Goal: Task Accomplishment & Management: Complete application form

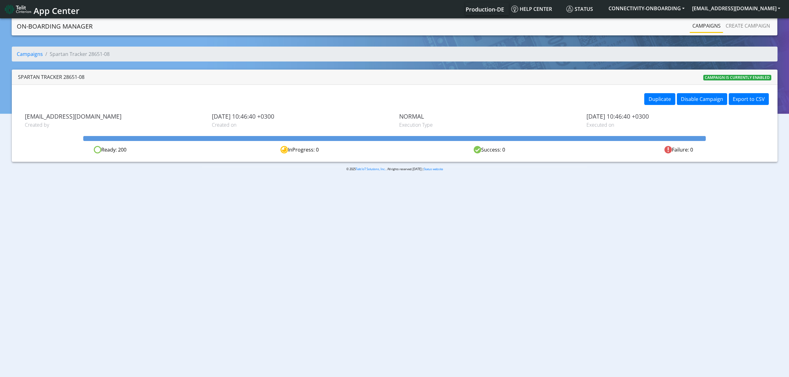
click at [701, 25] on link "Campaigns" at bounding box center [706, 26] width 33 height 12
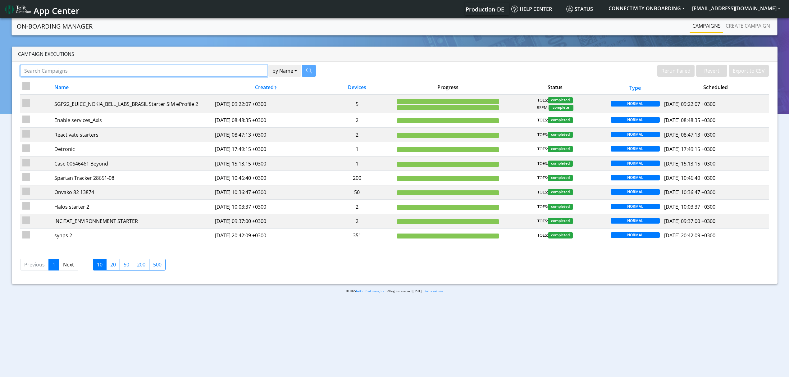
click at [104, 68] on input "Search Campaigns" at bounding box center [143, 71] width 247 height 12
type input "SIKOM"
click at [305, 72] on button "button" at bounding box center [302, 71] width 14 height 12
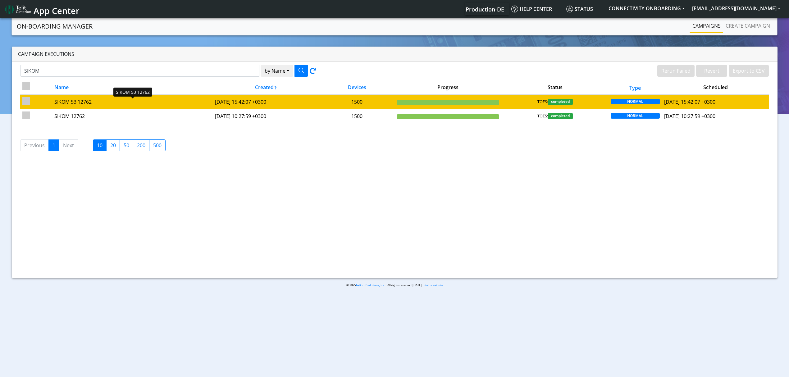
click at [138, 102] on div "SIKOM 53 12762" at bounding box center [132, 101] width 156 height 7
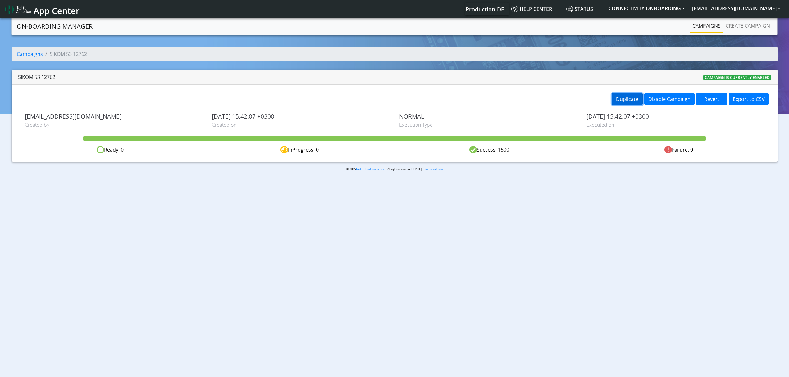
click at [627, 96] on button "Duplicate" at bounding box center [627, 99] width 31 height 12
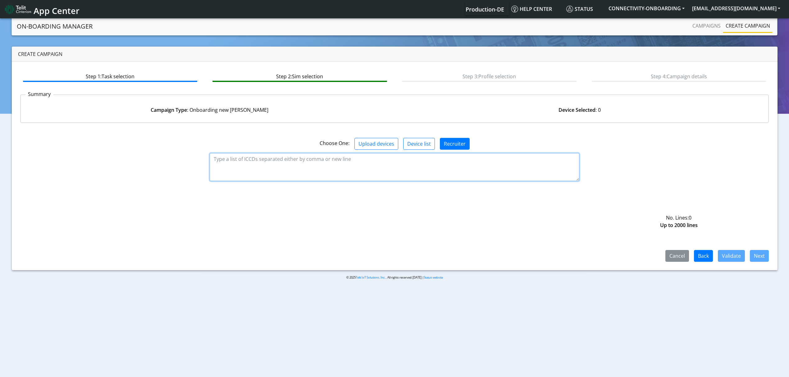
click at [432, 168] on textarea at bounding box center [395, 167] width 370 height 28
click at [368, 154] on textarea at bounding box center [395, 167] width 370 height 28
click at [368, 149] on button "Upload devices" at bounding box center [377, 144] width 44 height 12
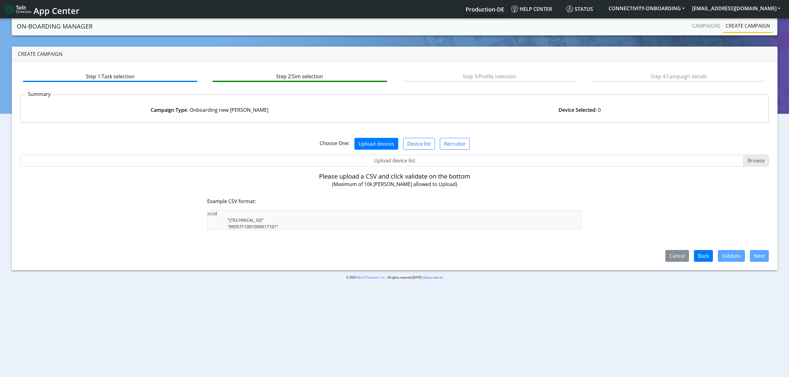
click at [373, 155] on input "Upload device list" at bounding box center [394, 161] width 749 height 12
type input "C:\fakepath\sikom.csv"
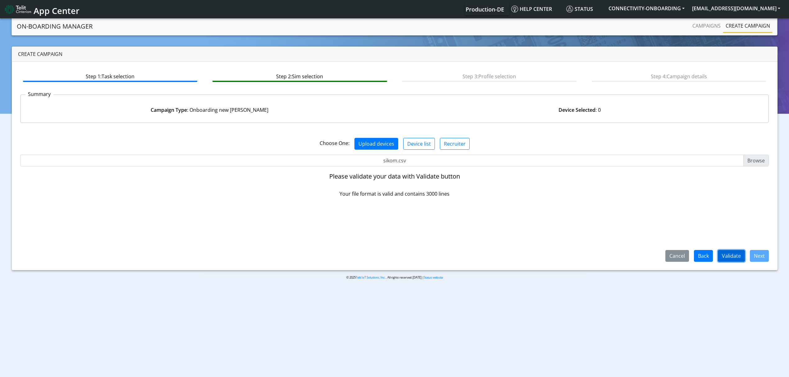
click at [730, 252] on button "Validate" at bounding box center [731, 256] width 27 height 12
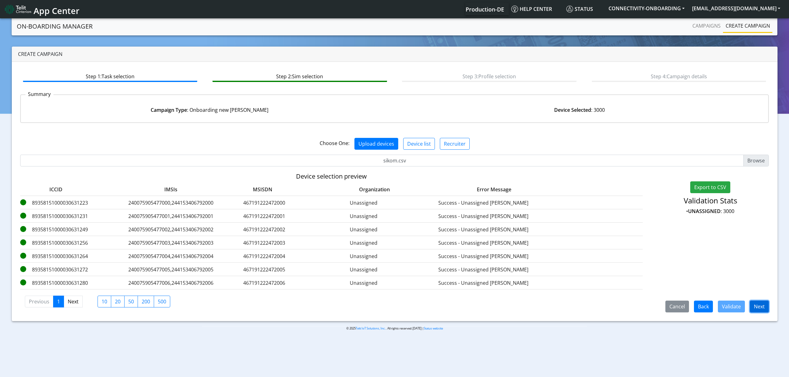
click at [757, 309] on button "Next" at bounding box center [759, 307] width 19 height 12
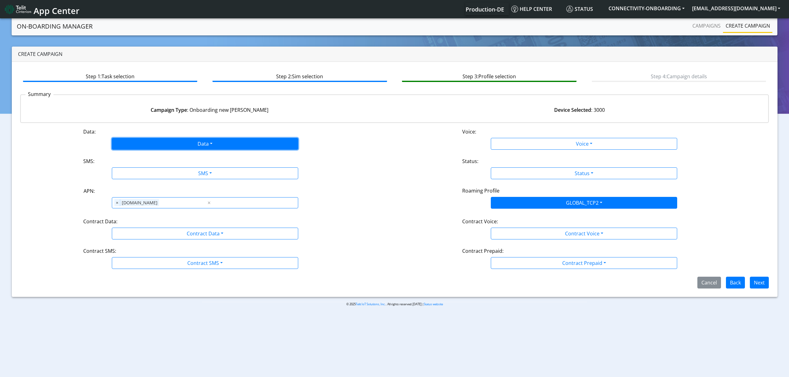
click at [173, 144] on button "Data" at bounding box center [205, 144] width 186 height 12
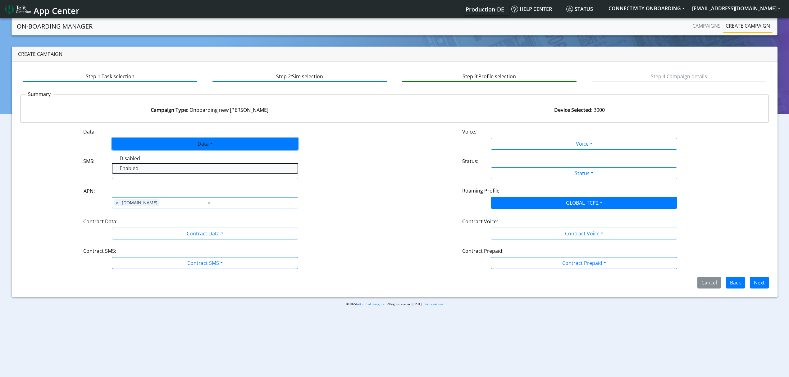
click at [150, 165] on button "Enabled" at bounding box center [205, 168] width 186 height 10
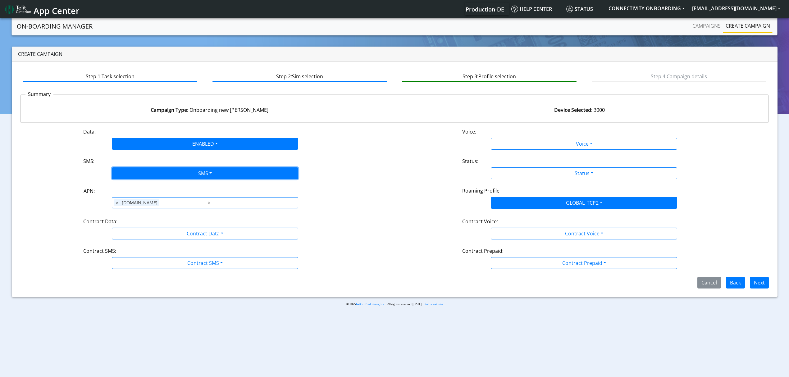
click at [152, 170] on button "SMS" at bounding box center [205, 174] width 186 height 12
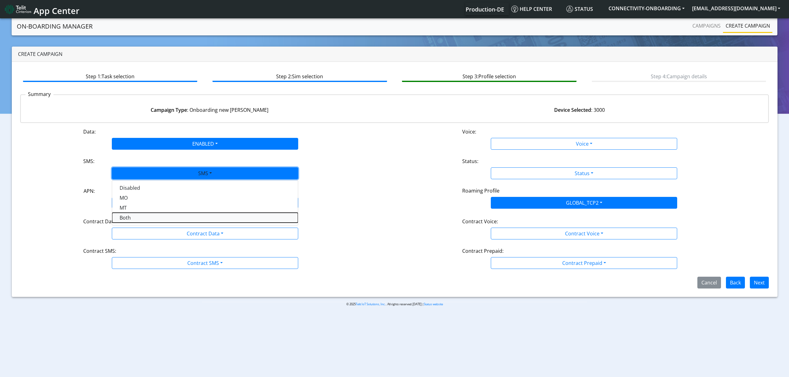
click at [135, 220] on button "Both" at bounding box center [205, 218] width 186 height 10
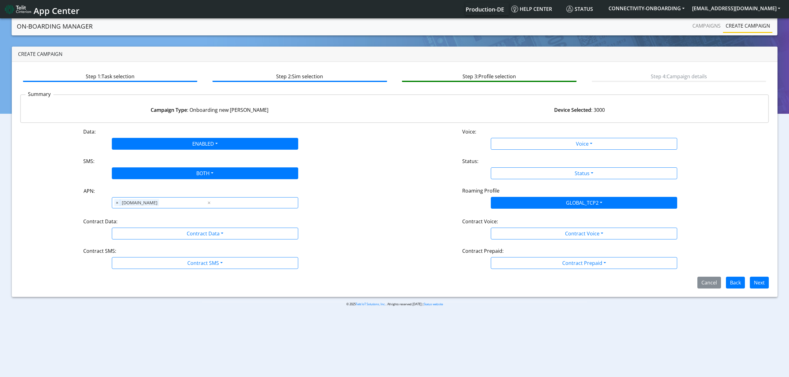
click at [136, 227] on div "Contract Data:" at bounding box center [205, 223] width 253 height 10
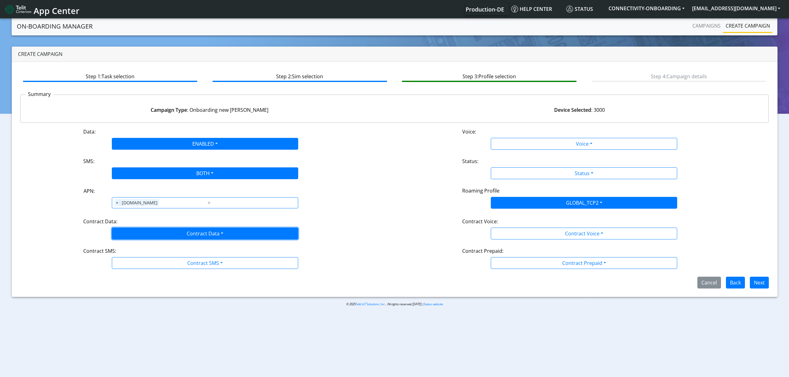
click at [137, 234] on button "Contract Data" at bounding box center [205, 234] width 186 height 12
click at [135, 267] on button "Contract SMS" at bounding box center [205, 263] width 186 height 12
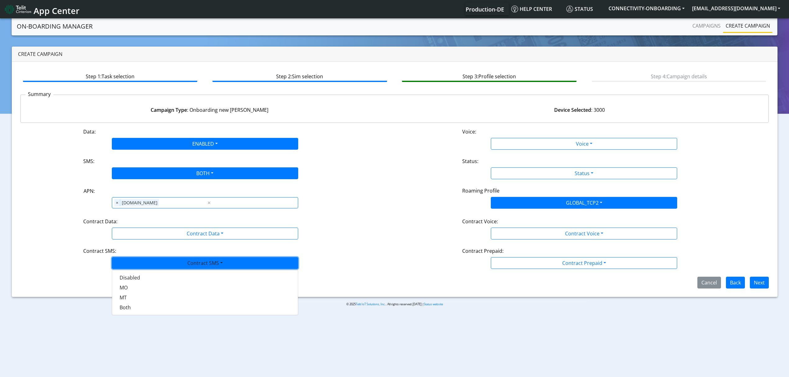
click at [135, 260] on button "Contract SMS" at bounding box center [205, 263] width 186 height 12
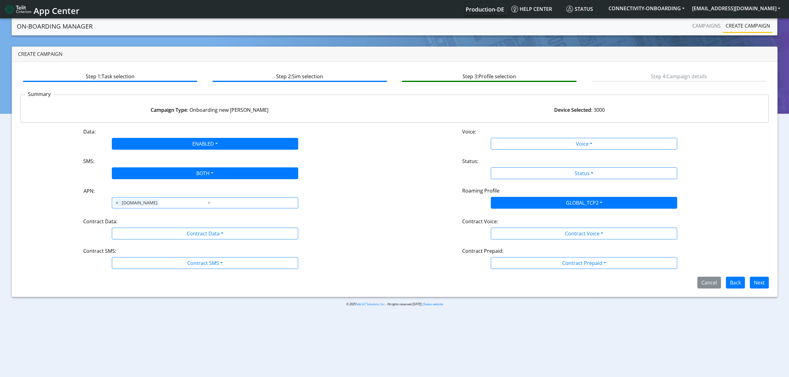
click at [135, 244] on div "Data: ENABLED Disabled Enabled Voice: Voice Disabled Enabled SMS: BOTH Disabled…" at bounding box center [394, 208] width 749 height 161
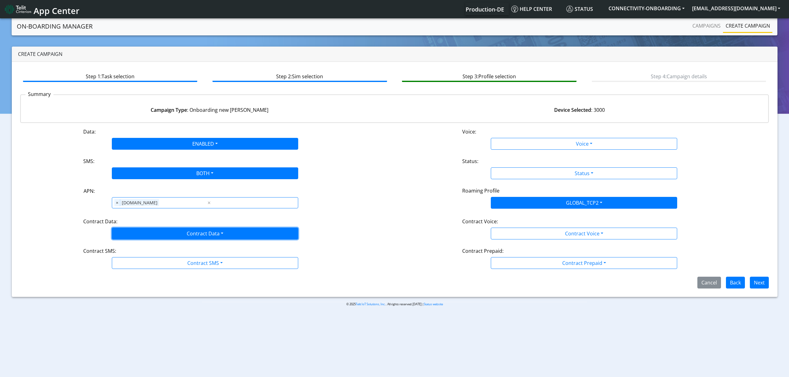
click at [135, 236] on button "Contract Data" at bounding box center [205, 234] width 186 height 12
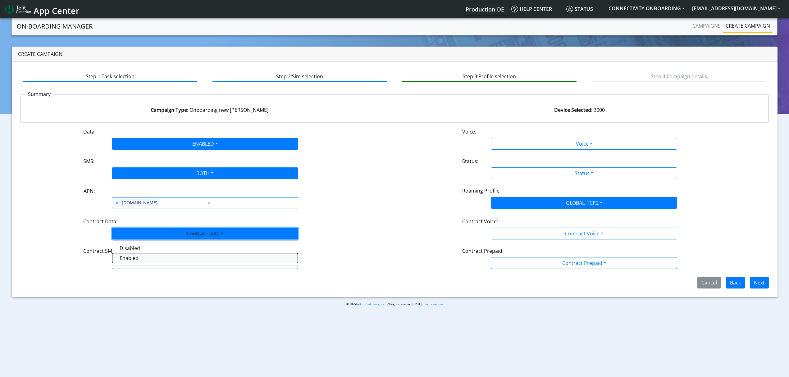
click at [132, 256] on Dataenabled-dropdown "Enabled" at bounding box center [205, 258] width 186 height 10
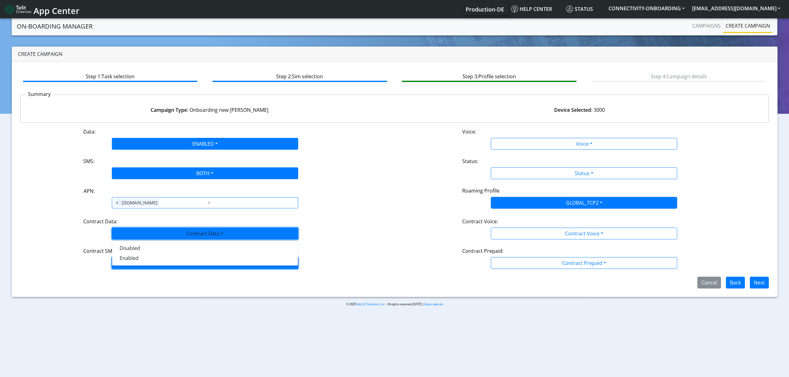
click at [138, 265] on button "Contract SMS" at bounding box center [205, 263] width 186 height 12
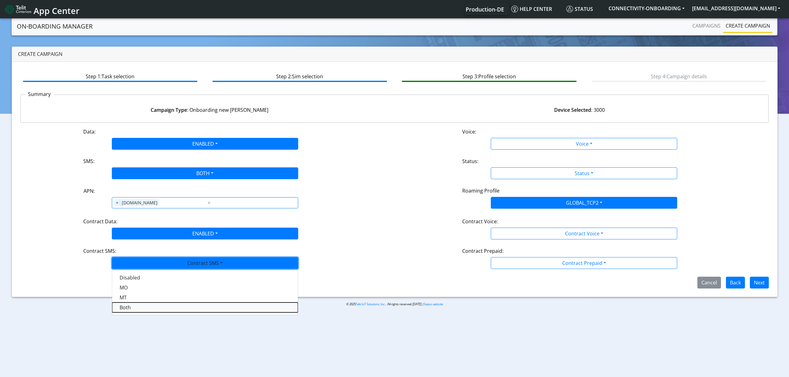
click at [133, 310] on SMSboth-dropdown "Both" at bounding box center [205, 308] width 186 height 10
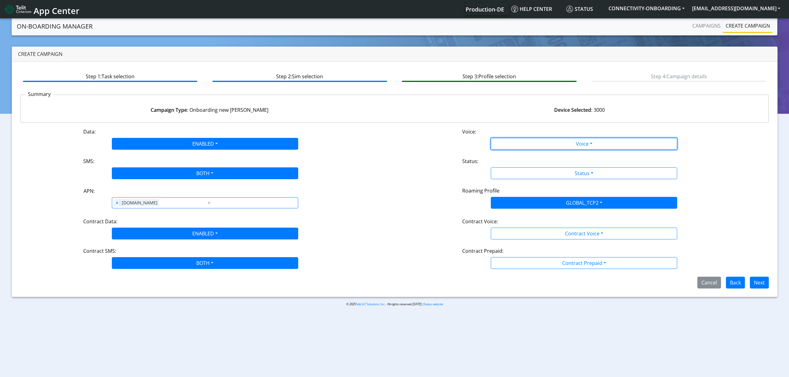
click at [495, 147] on button "Voice" at bounding box center [584, 144] width 186 height 12
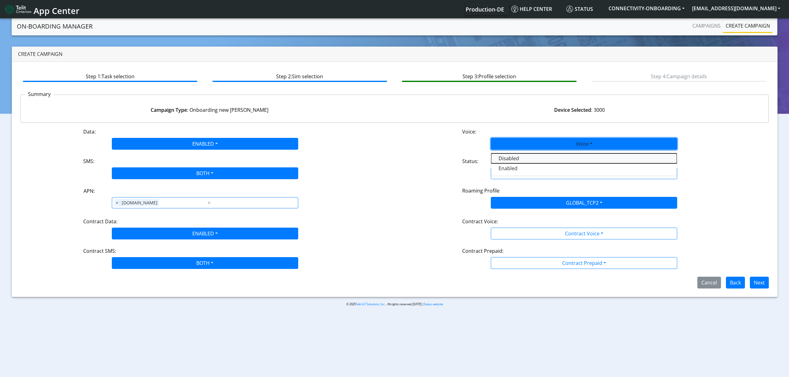
click at [501, 154] on button "Disabled" at bounding box center [584, 159] width 186 height 10
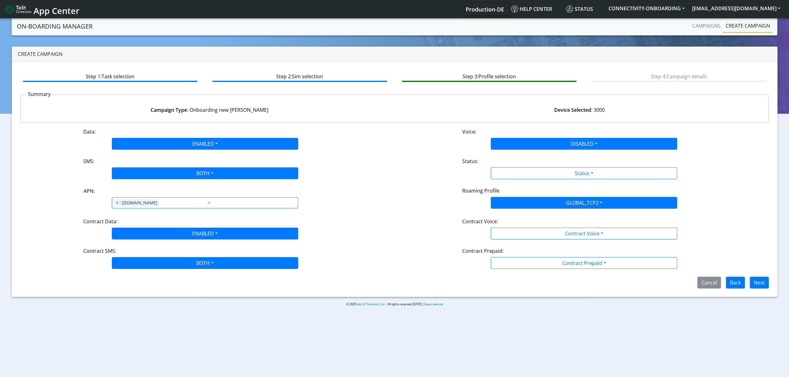
click at [510, 165] on div "Status:" at bounding box center [584, 163] width 253 height 10
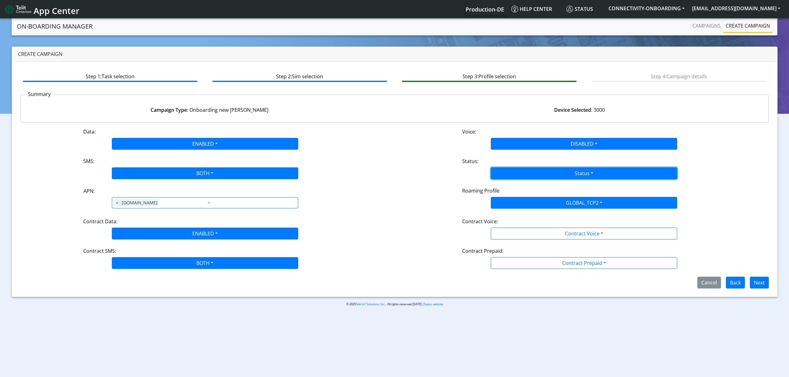
click at [511, 172] on button "Status" at bounding box center [584, 174] width 186 height 12
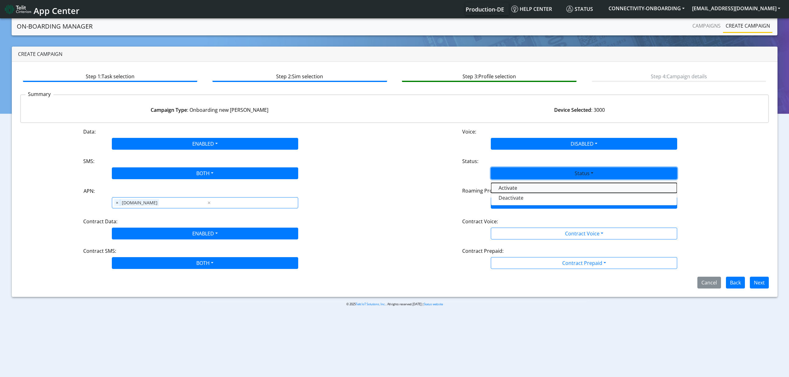
click at [509, 187] on button "Activate" at bounding box center [584, 188] width 186 height 10
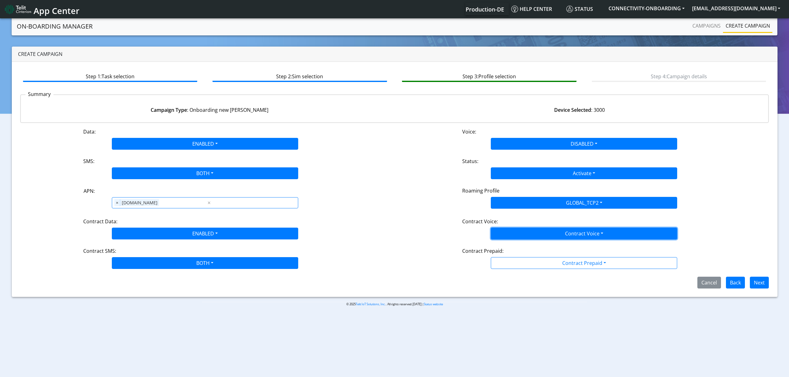
click at [520, 230] on button "Contract Voice" at bounding box center [584, 234] width 186 height 12
click at [514, 251] on Voicedisabled-dropdown "Disabled" at bounding box center [584, 248] width 186 height 10
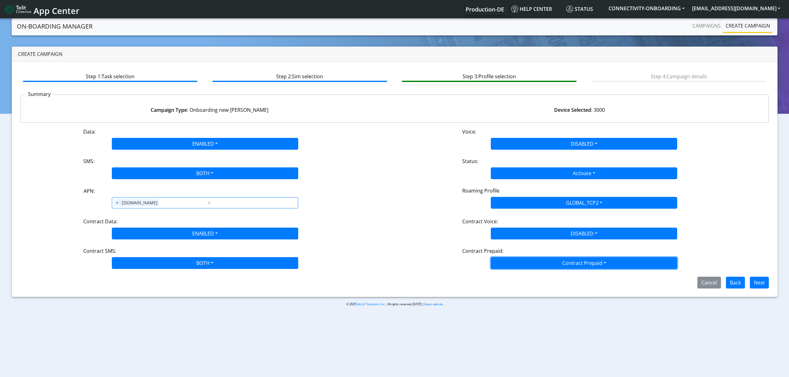
click at [515, 263] on button "Contract Prepaid" at bounding box center [584, 263] width 186 height 12
drag, startPoint x: 516, startPoint y: 296, endPoint x: 513, endPoint y: 291, distance: 5.9
click at [515, 294] on div "Step 1: Task selection Step 2: Sim selection Step 3: Profile selection Step 4: …" at bounding box center [395, 179] width 766 height 235
click at [512, 290] on div "Step 1: Task selection Step 2: Sim selection Step 3: Profile selection Step 4: …" at bounding box center [395, 179] width 766 height 235
click at [612, 269] on button "Contract Prepaid" at bounding box center [584, 263] width 186 height 12
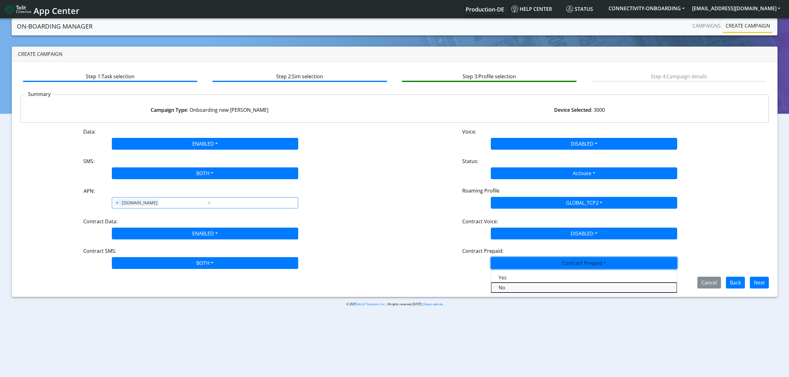
click at [562, 287] on Prepaidnotprepaid-dropdown "No" at bounding box center [584, 288] width 186 height 10
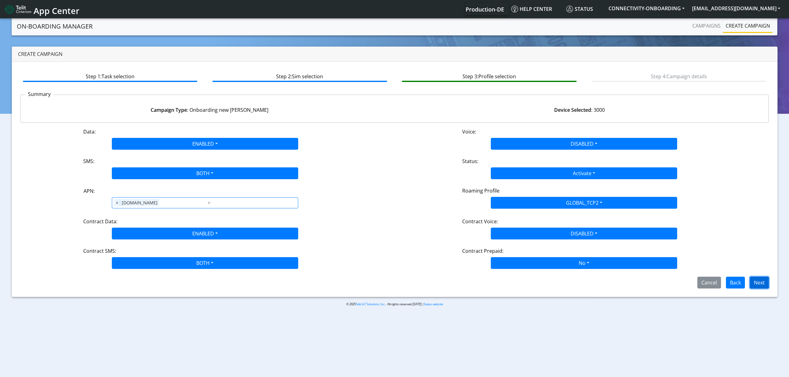
click at [756, 288] on button "Next" at bounding box center [759, 283] width 19 height 12
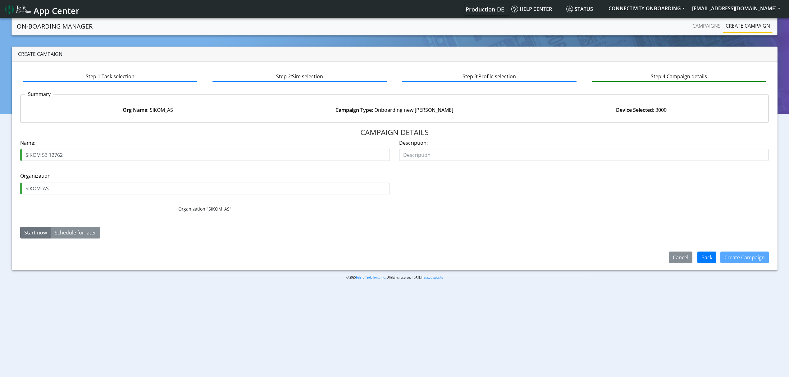
drag, startPoint x: 43, startPoint y: 158, endPoint x: 46, endPoint y: 158, distance: 3.7
click at [46, 158] on input "SIKOM 53 12762" at bounding box center [205, 155] width 370 height 12
type input "SIKOM 60 12762"
click at [752, 264] on div "Create Campaign" at bounding box center [745, 258] width 57 height 16
click at [739, 262] on button "Create Campaign" at bounding box center [745, 258] width 48 height 12
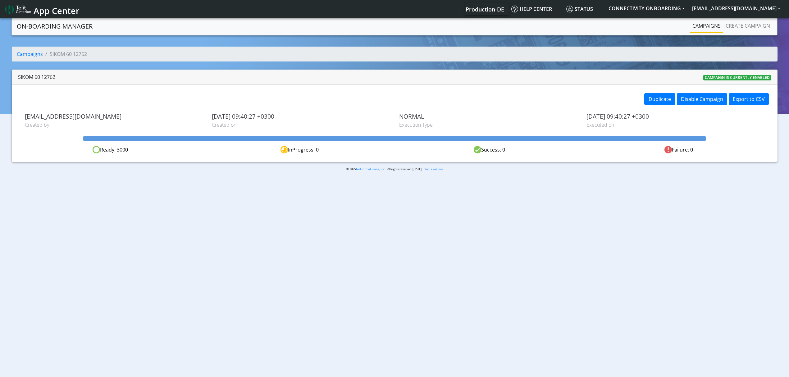
click at [714, 30] on link "Campaigns" at bounding box center [706, 26] width 33 height 12
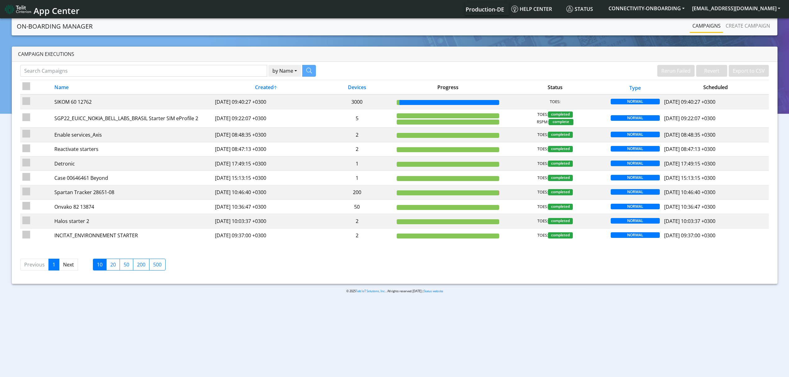
click at [219, 64] on div "by Name Name Device Rerun Failed Revert Export to CSV Name Created Devices Prog…" at bounding box center [395, 173] width 766 height 222
click at [214, 75] on input "Search Campaigns" at bounding box center [143, 71] width 247 height 12
paste input "wint*16085*"
drag, startPoint x: 37, startPoint y: 70, endPoint x: 16, endPoint y: 72, distance: 20.3
click at [0, 69] on section "On-Boarding Manager Rerun Failed Revert Export to CSV Campaigns Create campaign…" at bounding box center [394, 160] width 789 height 287
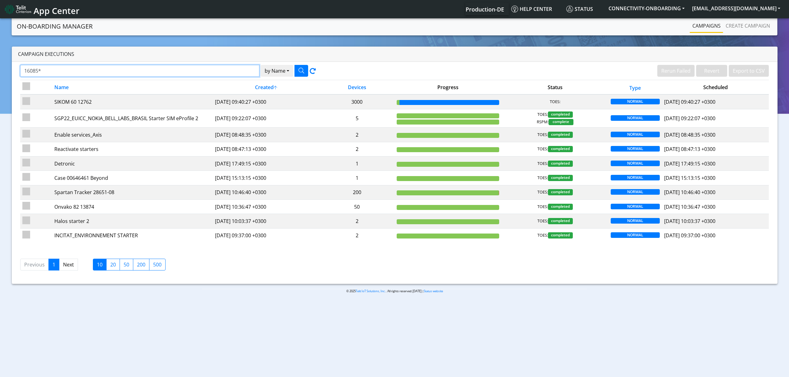
click at [45, 70] on input "16085*" at bounding box center [139, 71] width 239 height 12
type input "16085"
click at [300, 70] on icon "button" at bounding box center [302, 71] width 6 height 6
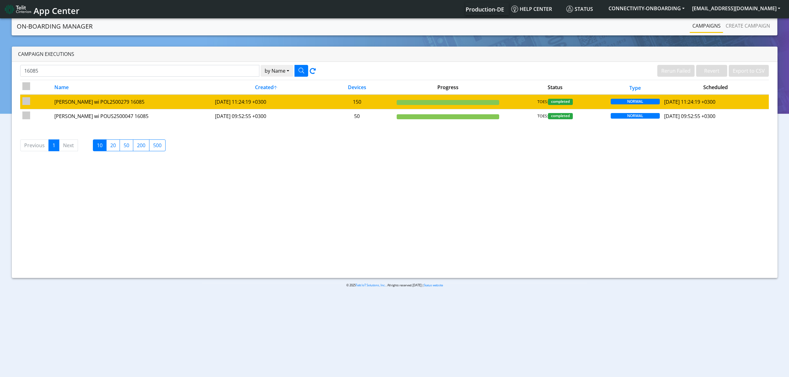
click at [159, 96] on td "Wint wi POL2500279 16085" at bounding box center [132, 101] width 161 height 15
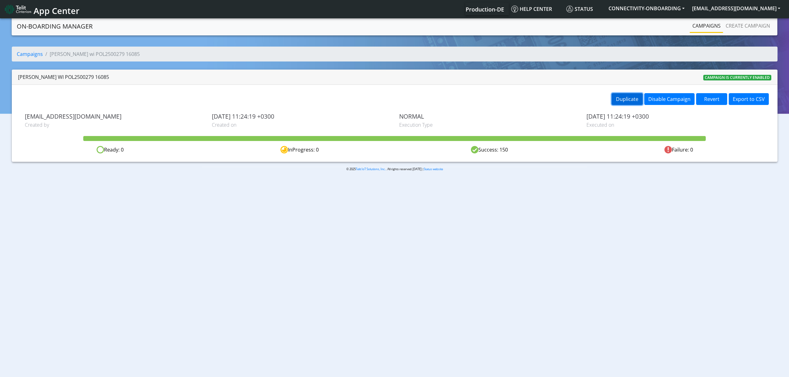
click at [628, 98] on button "Duplicate" at bounding box center [627, 99] width 31 height 12
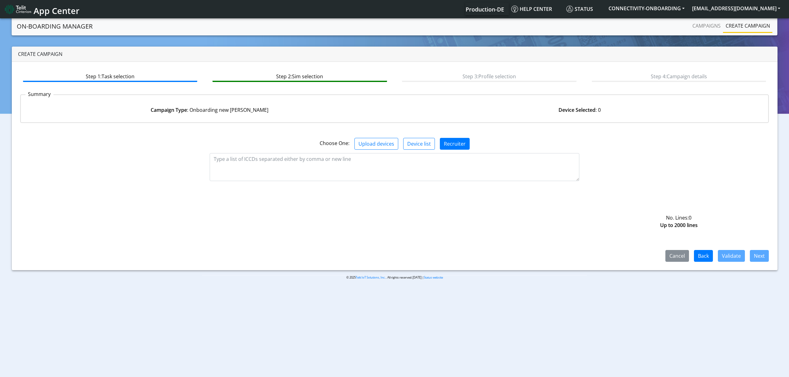
drag, startPoint x: 387, startPoint y: 200, endPoint x: 383, endPoint y: 179, distance: 21.6
click at [387, 200] on div "Cancel Back Validate Next" at bounding box center [394, 226] width 749 height 72
click at [383, 179] on textarea at bounding box center [395, 167] width 370 height 28
paste textarea "89358151000033571236 89358151000033571244 89358151000033571251 8935815100003357…"
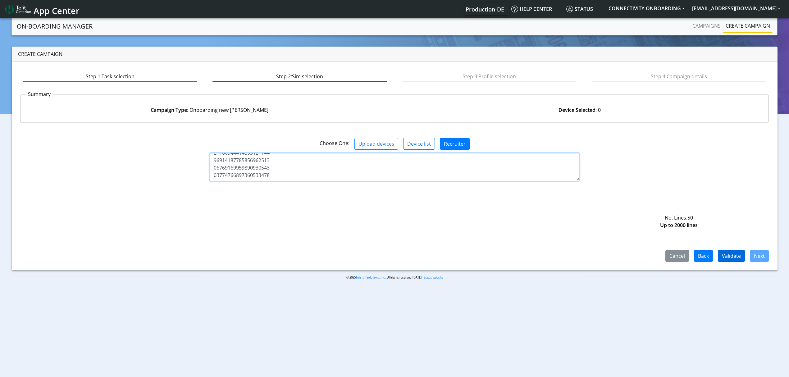
scroll to position [349, 0]
type textarea "89358151000033571236 89358151000033571244 89358151000033571251 8935815100003357…"
click at [729, 260] on button "Validate" at bounding box center [731, 256] width 27 height 12
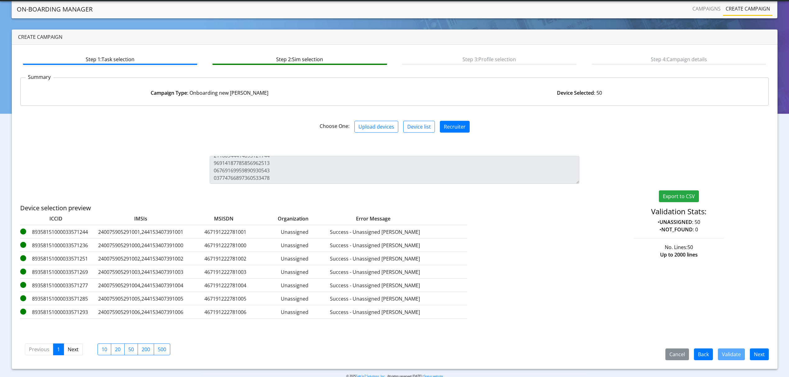
scroll to position [12, 0]
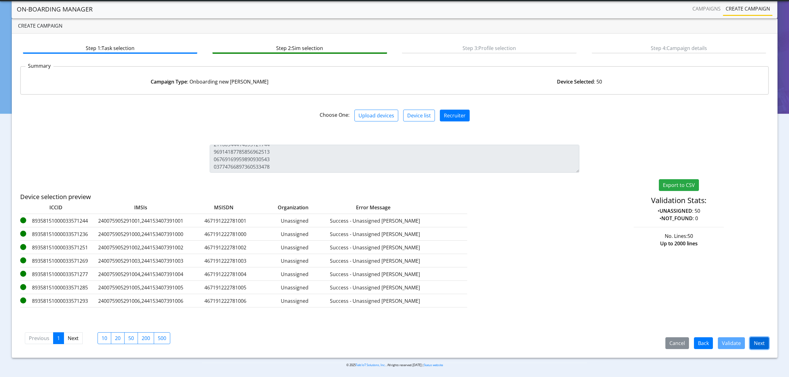
click at [764, 343] on button "Next" at bounding box center [759, 343] width 19 height 12
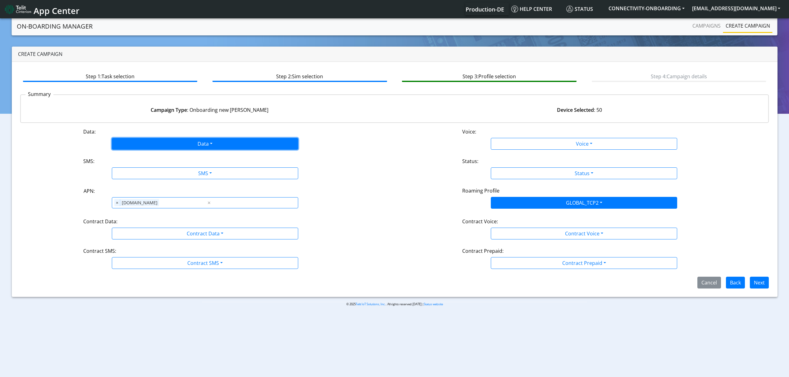
click at [170, 142] on button "Data" at bounding box center [205, 144] width 186 height 12
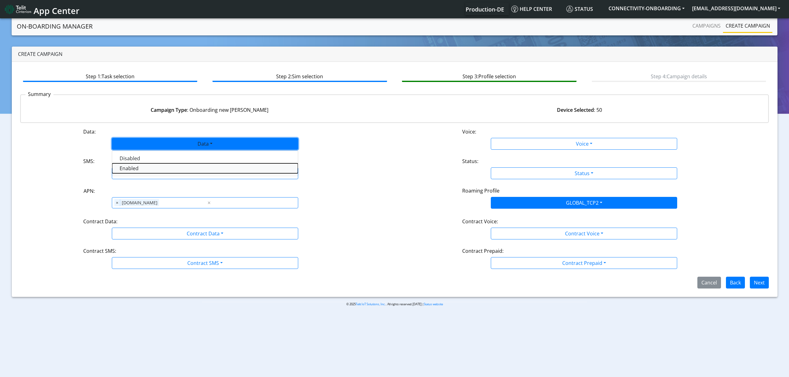
click at [145, 166] on button "Enabled" at bounding box center [205, 168] width 186 height 10
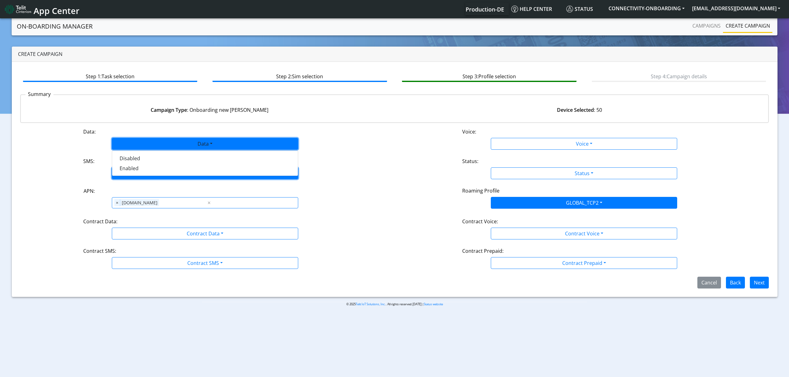
click at [145, 170] on button "SMS" at bounding box center [205, 174] width 186 height 12
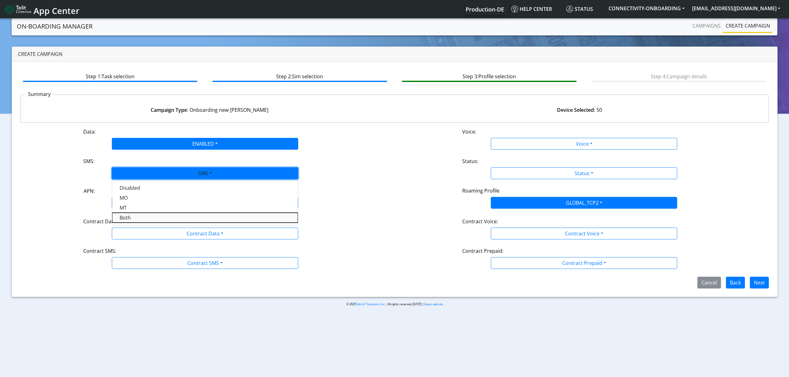
click at [131, 222] on button "Both" at bounding box center [205, 218] width 186 height 10
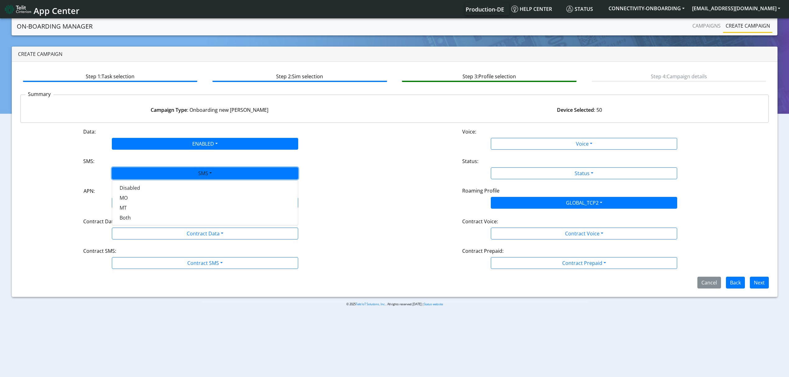
click at [135, 223] on div "Contract Data:" at bounding box center [205, 223] width 253 height 10
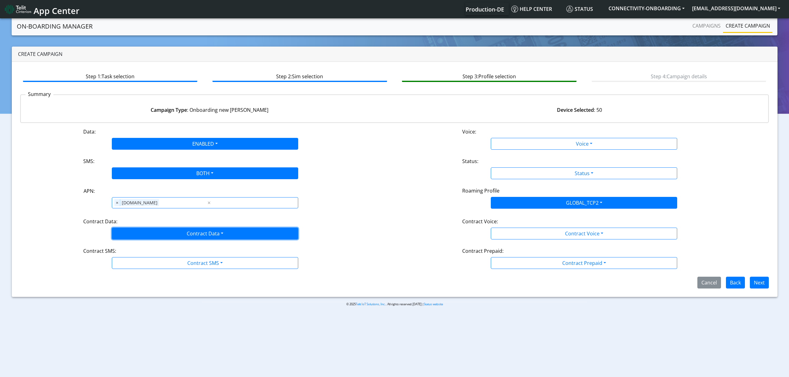
click at [135, 235] on button "Contract Data" at bounding box center [205, 234] width 186 height 12
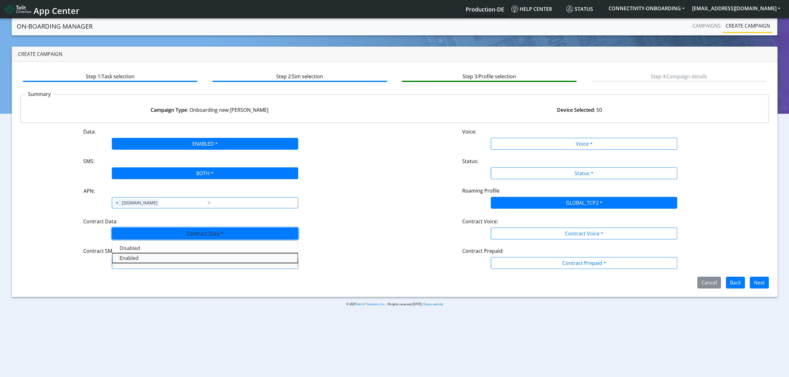
click at [131, 261] on Dataenabled-dropdown "Enabled" at bounding box center [205, 258] width 186 height 10
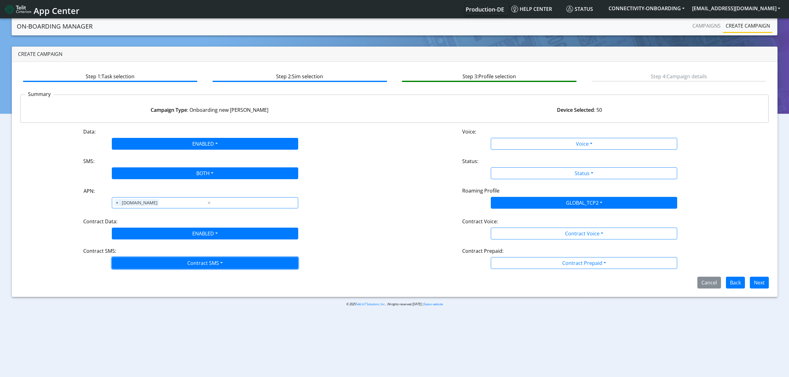
click at [133, 264] on button "Contract SMS" at bounding box center [205, 263] width 186 height 12
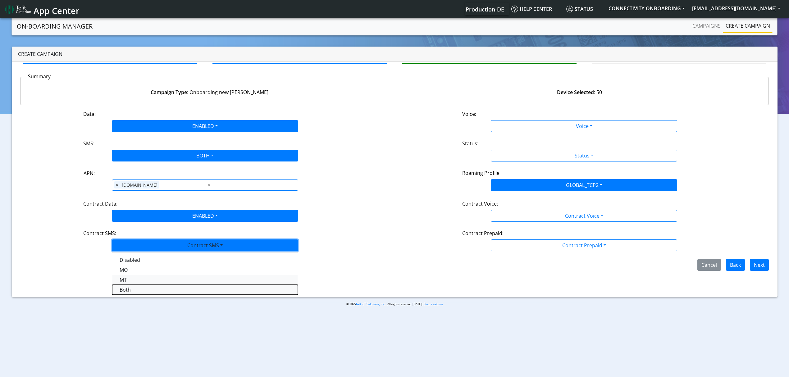
click at [127, 295] on SMSboth-dropdown "Both" at bounding box center [205, 290] width 186 height 10
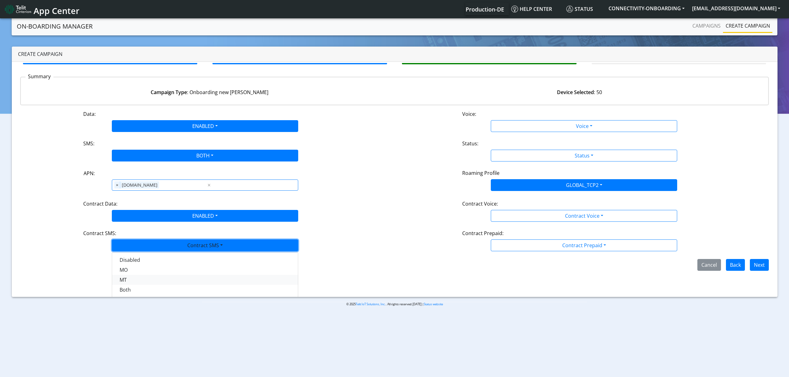
scroll to position [0, 0]
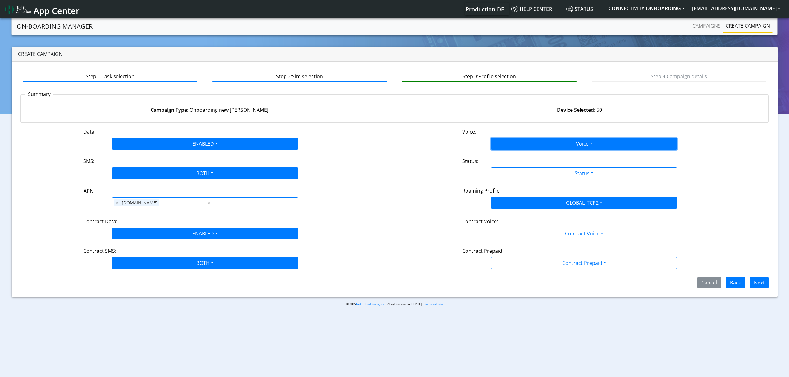
click at [513, 144] on button "Voice" at bounding box center [584, 144] width 186 height 12
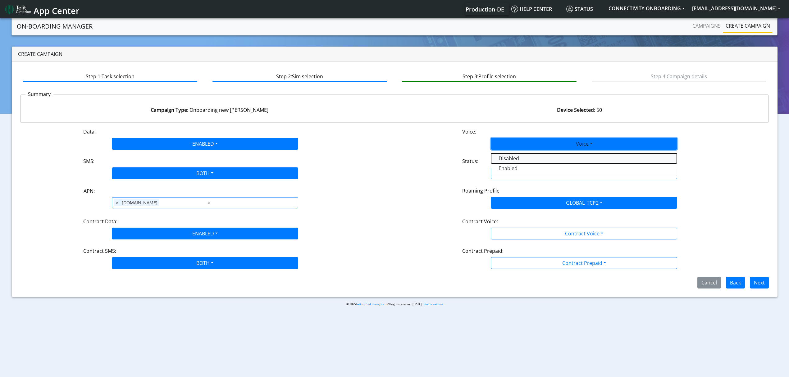
click at [507, 154] on button "Disabled" at bounding box center [584, 159] width 186 height 10
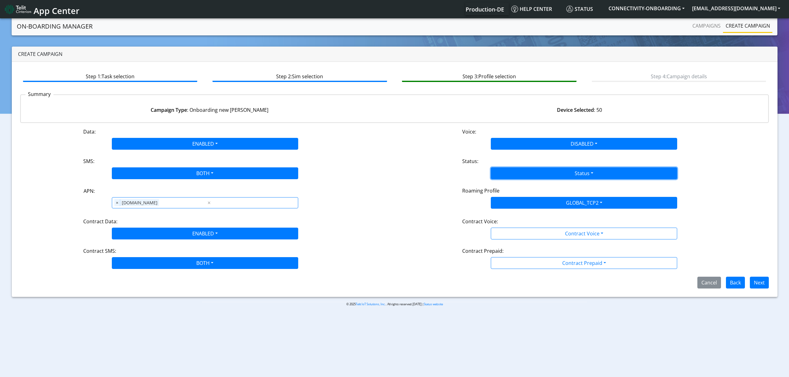
click at [503, 171] on button "Status" at bounding box center [584, 174] width 186 height 12
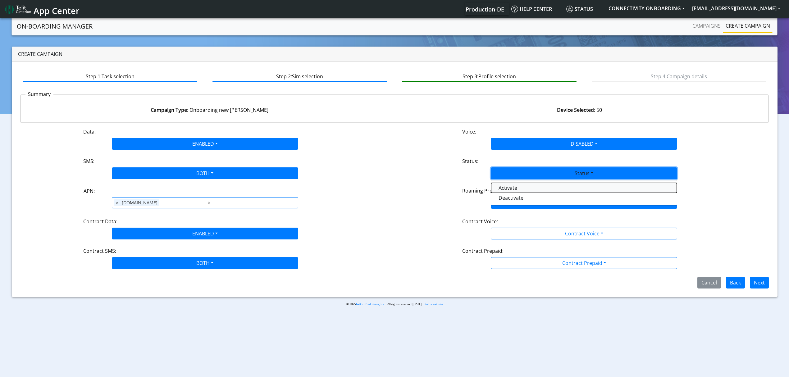
click at [503, 183] on button "Activate" at bounding box center [584, 188] width 186 height 10
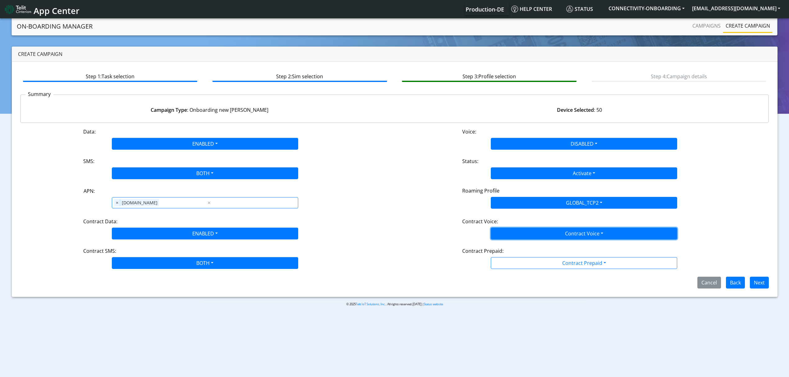
click at [509, 230] on button "Contract Voice" at bounding box center [584, 234] width 186 height 12
click at [510, 246] on Voicedisabled-dropdown "Disabled" at bounding box center [584, 248] width 186 height 10
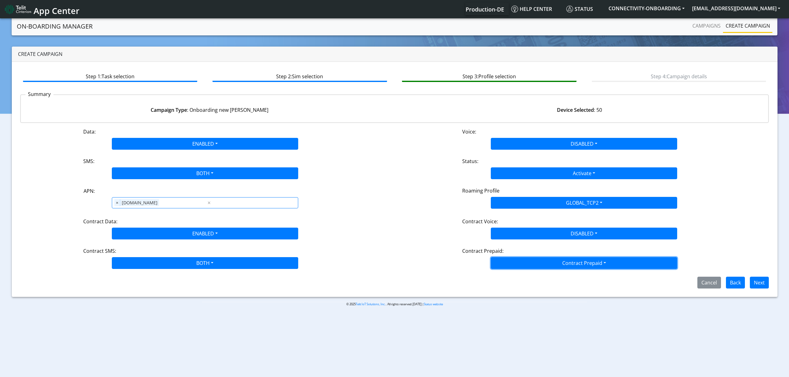
click at [513, 264] on button "Contract Prepaid" at bounding box center [584, 263] width 186 height 12
click at [519, 287] on Prepaidnotprepaid-dropdown "No" at bounding box center [584, 288] width 186 height 10
click at [755, 287] on button "Next" at bounding box center [759, 283] width 19 height 12
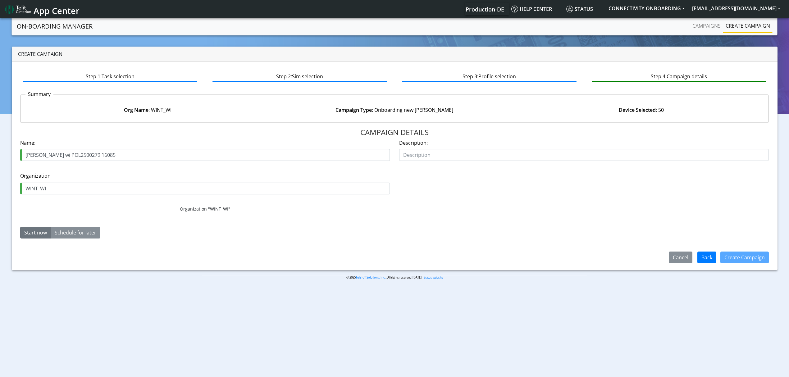
click at [67, 148] on div "Name: Wint wi POL2500279 16085" at bounding box center [205, 150] width 370 height 22
click at [67, 151] on input "Wint wi POL2500279 16085" at bounding box center [205, 155] width 370 height 12
click at [67, 159] on input "Wint wi POL2500279 16085" at bounding box center [205, 155] width 370 height 12
drag, startPoint x: 67, startPoint y: 159, endPoint x: 64, endPoint y: 158, distance: 3.8
click at [64, 158] on input "Wint wi POL2500279 16085" at bounding box center [205, 155] width 370 height 12
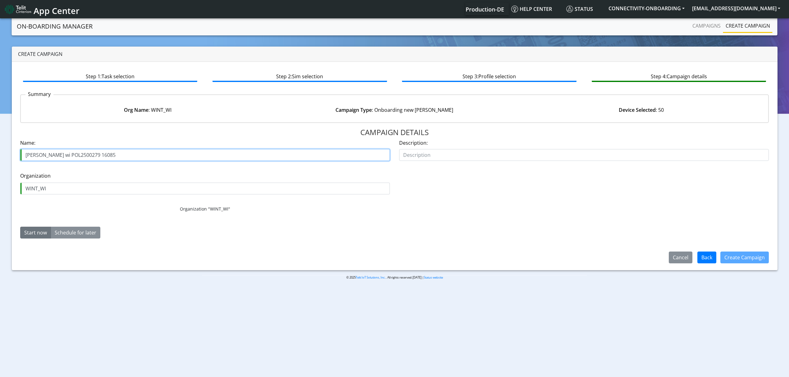
paste input "383"
type input "[PERSON_NAME] wi POL2500383 16085"
click at [734, 262] on button "Create Campaign" at bounding box center [745, 258] width 48 height 12
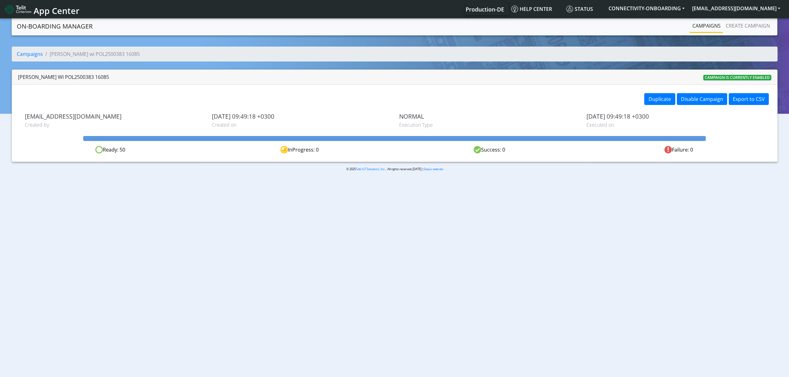
click at [719, 37] on section "On-Boarding Manager Campaigns Create campaign Campaigns Wint wi POL2500383 1608…" at bounding box center [394, 99] width 789 height 164
click at [713, 32] on li "Campaigns" at bounding box center [706, 26] width 33 height 13
click at [699, 38] on section "On-Boarding Manager Campaigns Create campaign Campaigns Wint wi POL2500383 1608…" at bounding box center [394, 99] width 789 height 164
click at [695, 30] on link "Campaigns" at bounding box center [706, 26] width 33 height 12
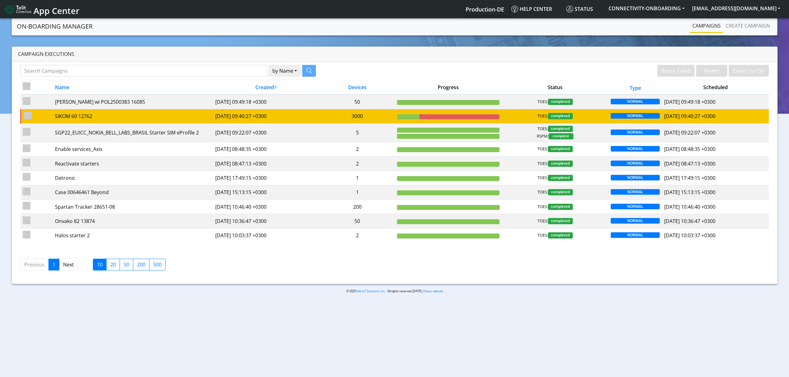
click at [364, 113] on td "3000" at bounding box center [357, 116] width 75 height 14
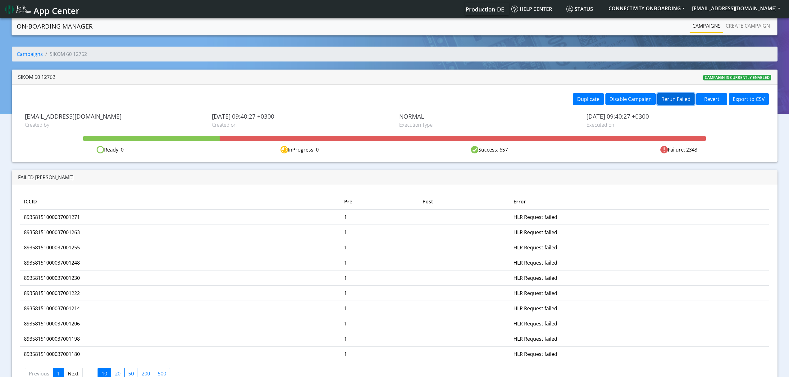
click at [683, 97] on button "Rerun Failed" at bounding box center [676, 99] width 37 height 12
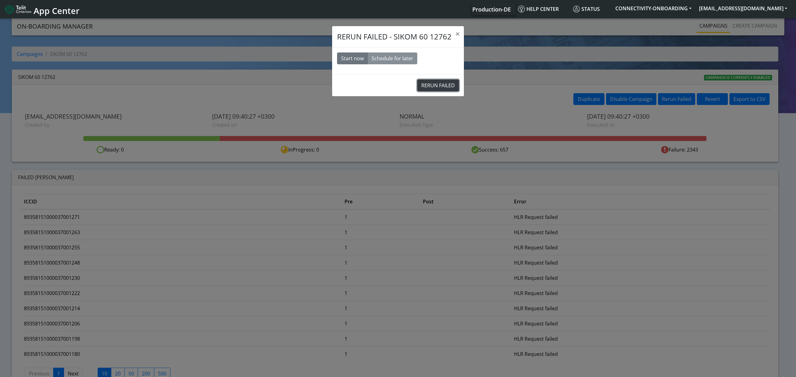
click at [430, 86] on button "RERUN FAILED" at bounding box center [438, 86] width 42 height 12
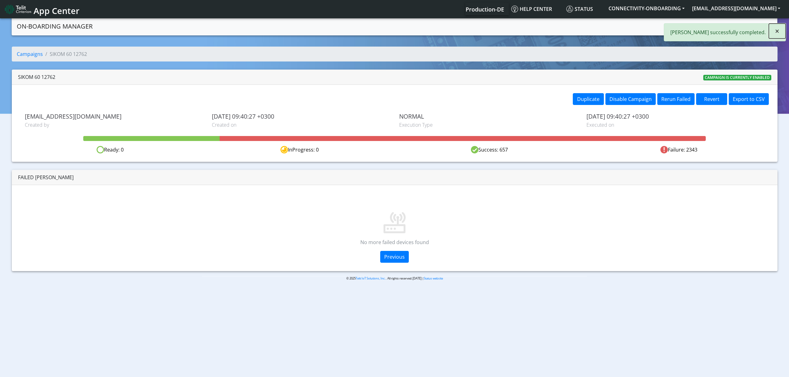
click at [771, 31] on button "×" at bounding box center [777, 31] width 17 height 15
click at [709, 27] on link "Campaigns" at bounding box center [706, 26] width 33 height 12
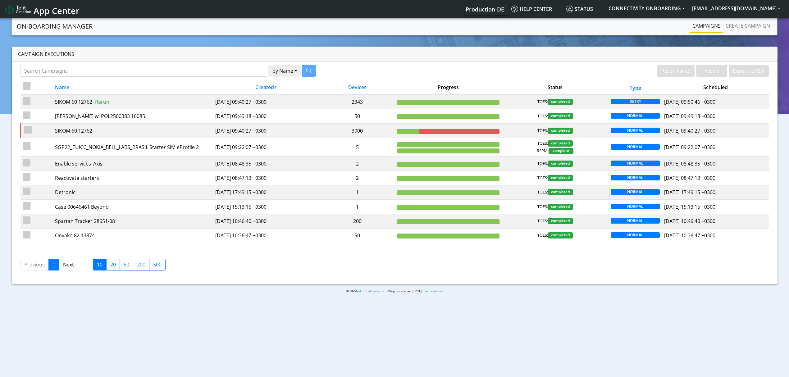
click at [566, 304] on section "On-Boarding Manager Rerun Failed Revert Export to CSV Campaigns Create campaign…" at bounding box center [394, 160] width 789 height 287
click at [160, 60] on div "Campaign Executions" at bounding box center [395, 54] width 766 height 15
click at [160, 71] on input "Search Campaigns" at bounding box center [143, 71] width 247 height 12
type input "R4"
click at [304, 71] on icon "button" at bounding box center [302, 71] width 6 height 6
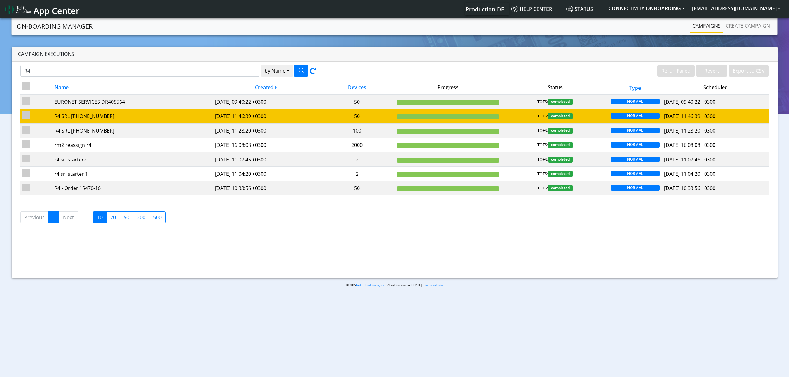
click at [132, 120] on div "R4 SRL [PHONE_NUMBER]" at bounding box center [132, 115] width 156 height 7
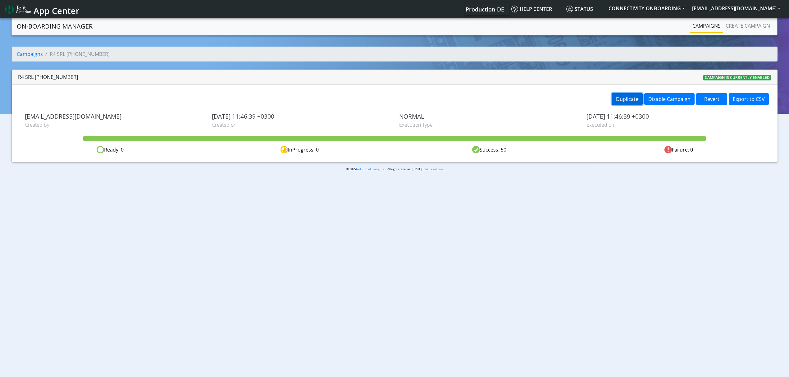
click at [630, 105] on button "Duplicate" at bounding box center [627, 99] width 31 height 12
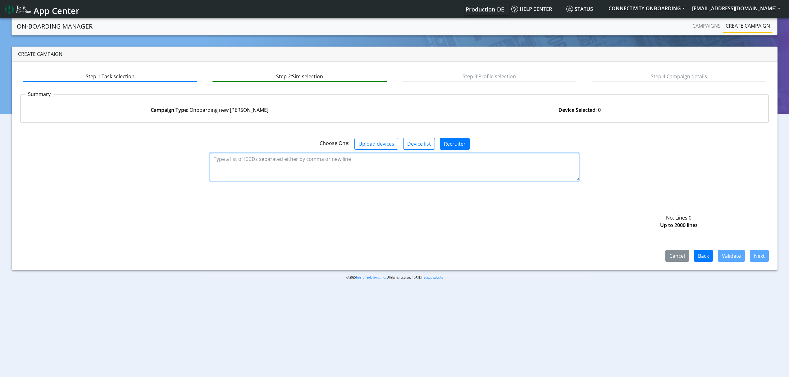
click at [391, 165] on textarea at bounding box center [395, 167] width 370 height 28
paste textarea "89358151000035335234 89358151000035335242 89358151000035335259 8935815100003533…"
type textarea "89358151000035335234 89358151000035335242 89358151000035335259 8935815100003533…"
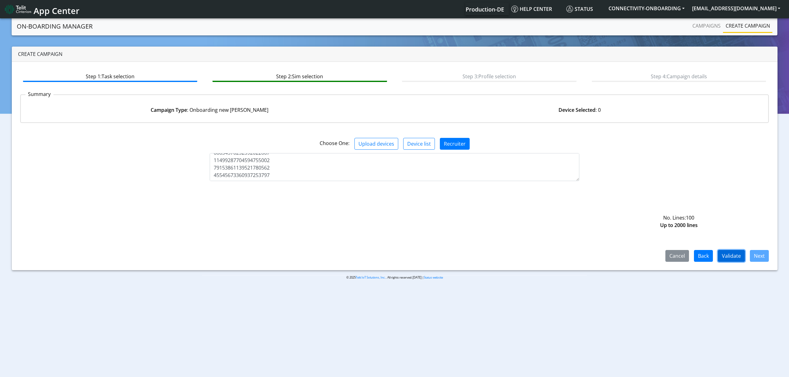
click at [720, 253] on button "Validate" at bounding box center [731, 256] width 27 height 12
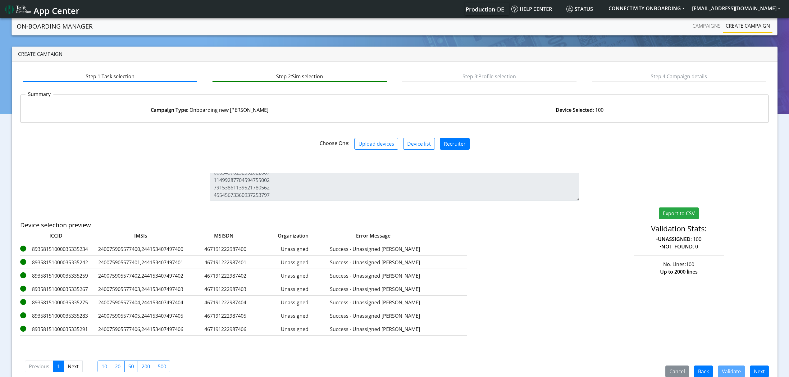
scroll to position [12, 0]
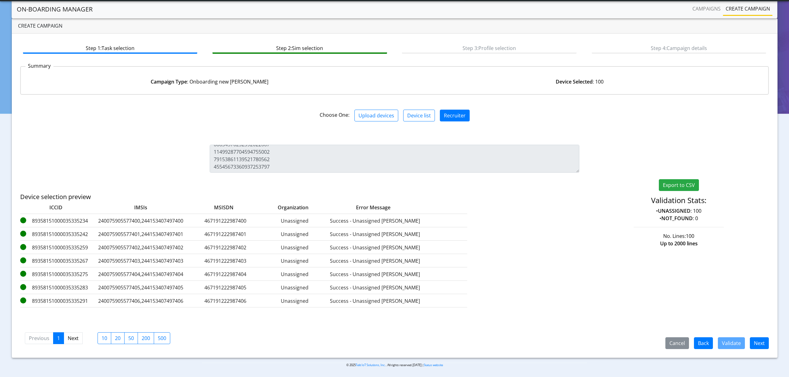
click at [769, 347] on div "Cancel Back Validate Next" at bounding box center [715, 343] width 118 height 12
click at [762, 347] on button "Next" at bounding box center [759, 343] width 19 height 12
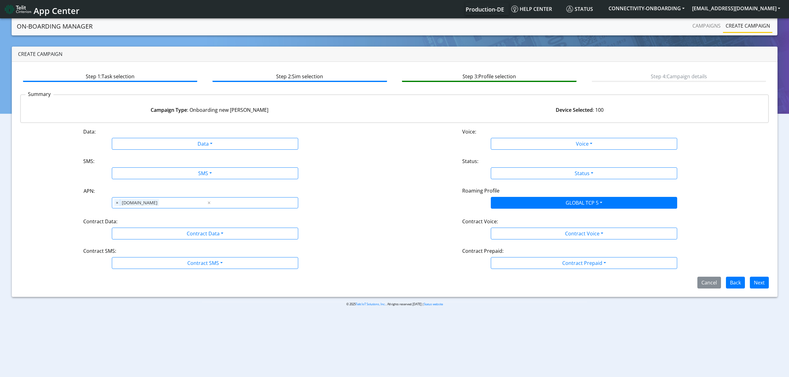
click at [133, 134] on div "Data:" at bounding box center [205, 133] width 253 height 10
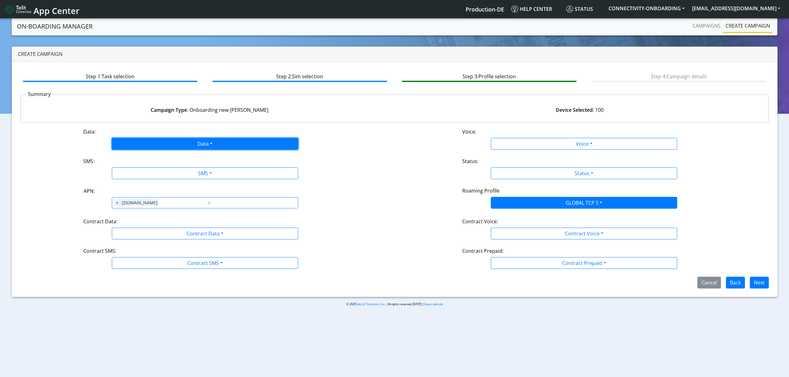
click at [133, 144] on button "Data" at bounding box center [205, 144] width 186 height 12
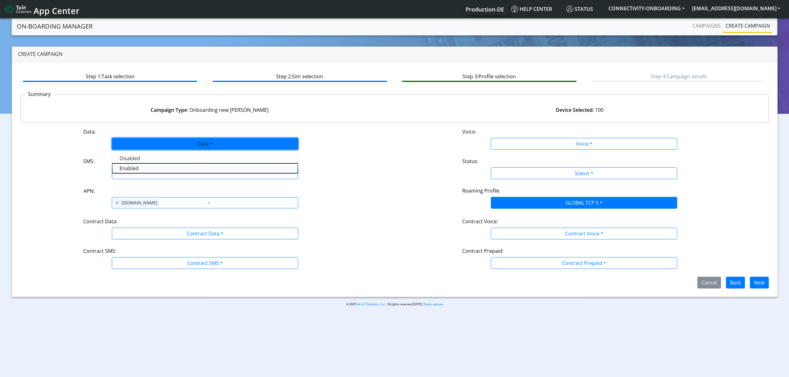
click at [139, 167] on button "Enabled" at bounding box center [205, 168] width 186 height 10
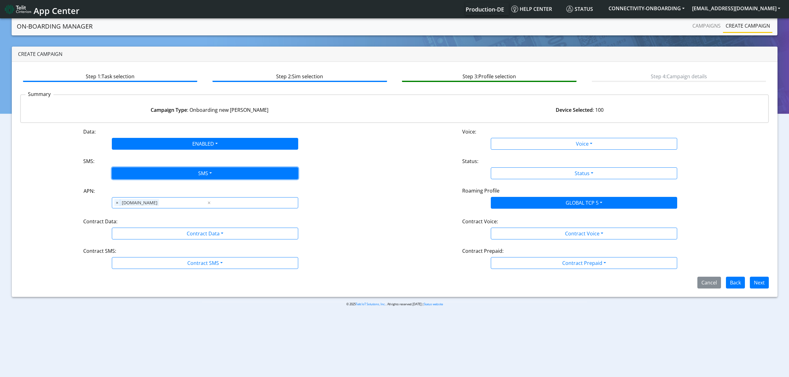
click at [142, 173] on button "SMS" at bounding box center [205, 174] width 186 height 12
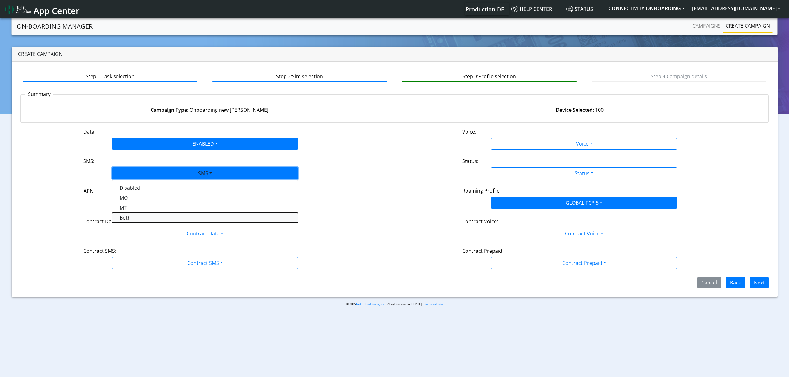
click at [134, 220] on button "Both" at bounding box center [205, 218] width 186 height 10
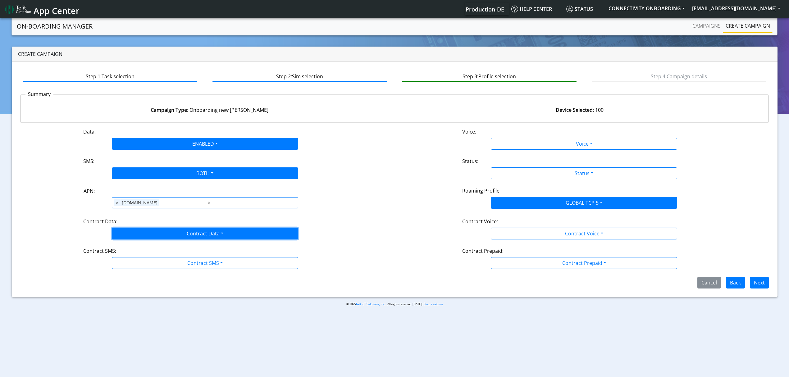
click at [137, 228] on button "Contract Data" at bounding box center [205, 234] width 186 height 12
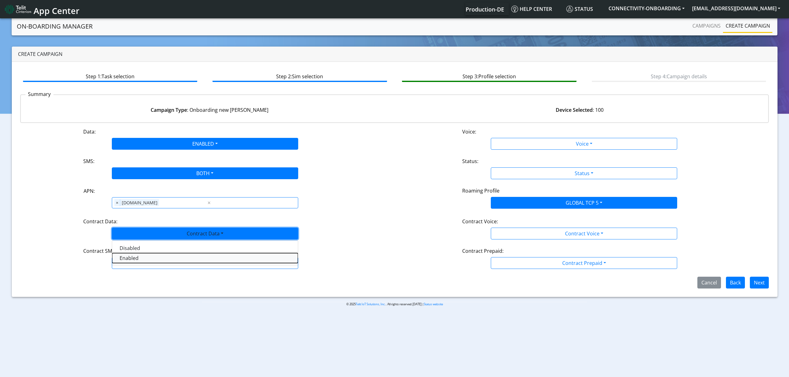
click at [131, 259] on Dataenabled-dropdown "Enabled" at bounding box center [205, 258] width 186 height 10
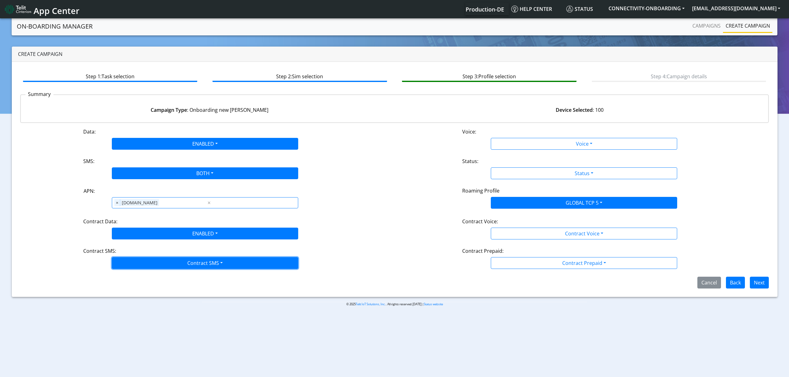
click at [133, 261] on button "Contract SMS" at bounding box center [205, 263] width 186 height 12
click at [127, 308] on SMSboth-dropdown "Both" at bounding box center [205, 308] width 186 height 10
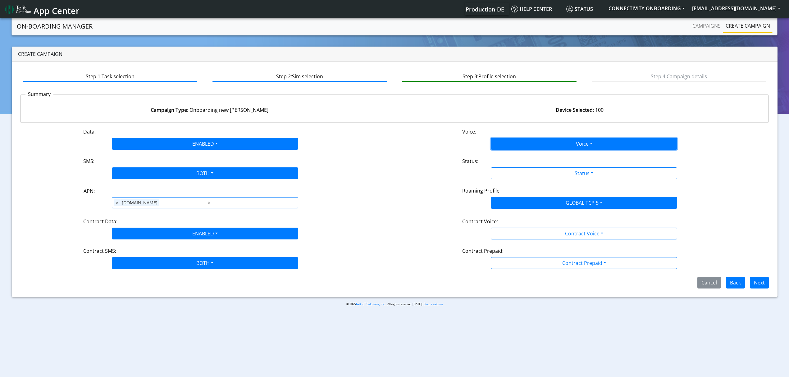
click at [570, 139] on button "Voice" at bounding box center [584, 144] width 186 height 12
click at [531, 152] on div "Disabled Enabled" at bounding box center [584, 163] width 186 height 25
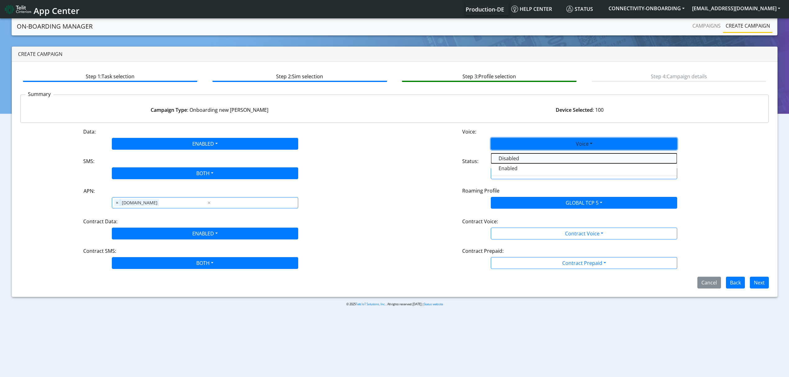
click at [529, 158] on button "Disabled" at bounding box center [584, 159] width 186 height 10
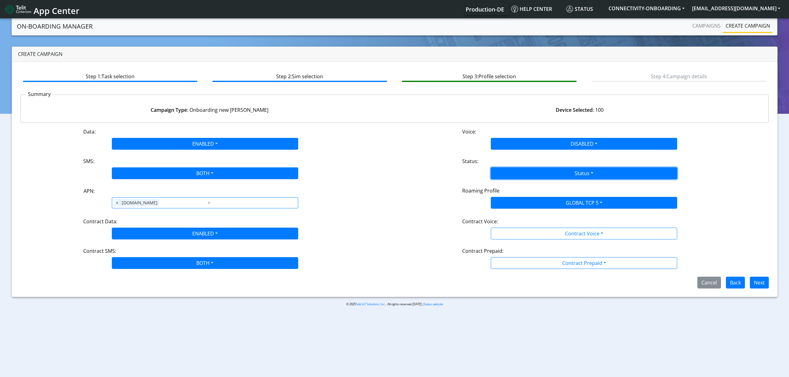
click at [526, 171] on button "Status" at bounding box center [584, 174] width 186 height 12
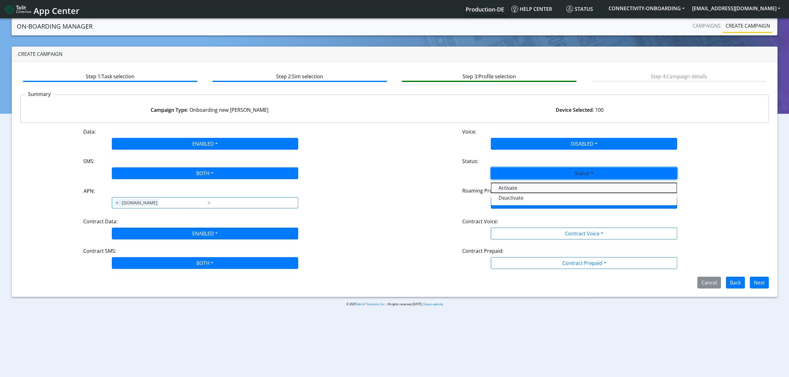
click at [514, 187] on button "Activate" at bounding box center [584, 188] width 186 height 10
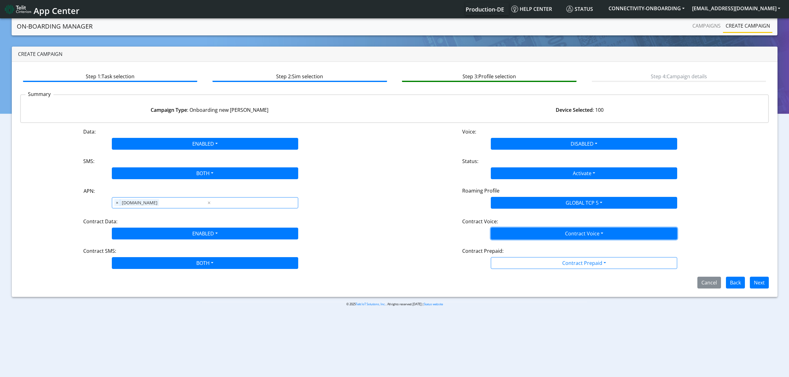
click at [507, 228] on button "Contract Voice" at bounding box center [584, 234] width 186 height 12
click at [507, 241] on div "Disabled Enabled" at bounding box center [584, 253] width 186 height 25
click at [507, 249] on Voicedisabled-dropdown "Disabled" at bounding box center [584, 248] width 186 height 10
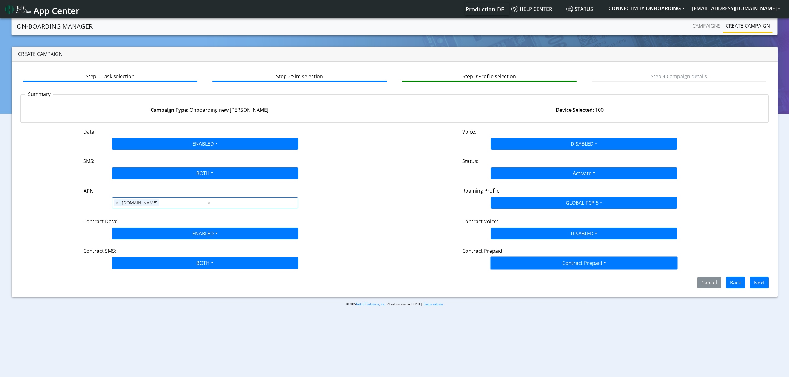
click at [513, 265] on button "Contract Prepaid" at bounding box center [584, 263] width 186 height 12
click at [512, 290] on Prepaidnotprepaid-dropdown "No" at bounding box center [584, 288] width 186 height 10
click at [765, 284] on button "Next" at bounding box center [759, 283] width 19 height 12
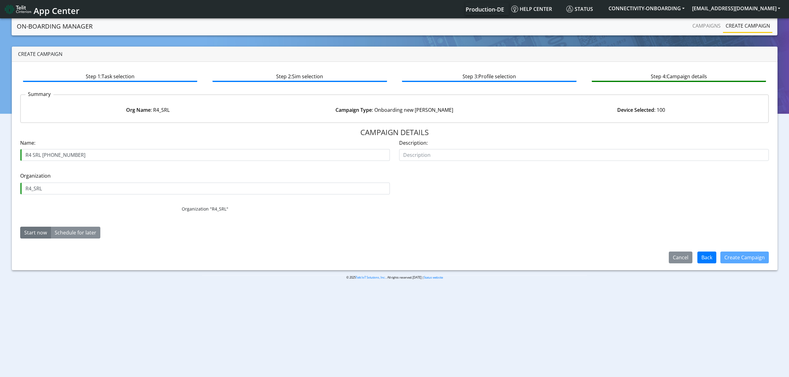
drag, startPoint x: 68, startPoint y: 157, endPoint x: 71, endPoint y: 157, distance: 3.7
click at [71, 157] on input "R4 SRL [PHONE_NUMBER]" at bounding box center [205, 155] width 370 height 12
type input "R4 SRL [PHONE_NUMBER]"
click at [740, 252] on button "Create Campaign" at bounding box center [745, 258] width 48 height 12
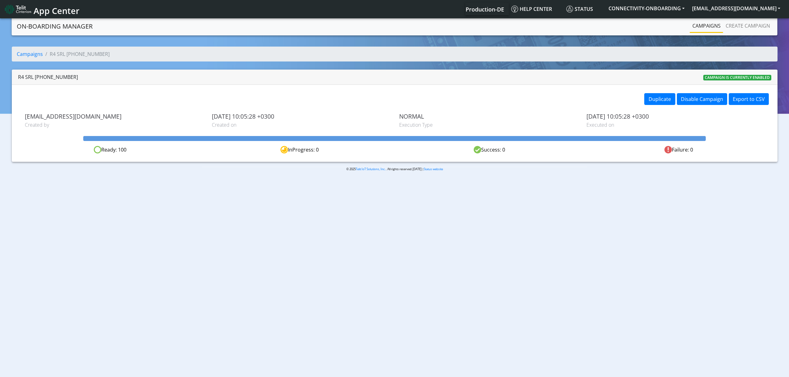
click at [703, 28] on link "Campaigns" at bounding box center [706, 26] width 33 height 12
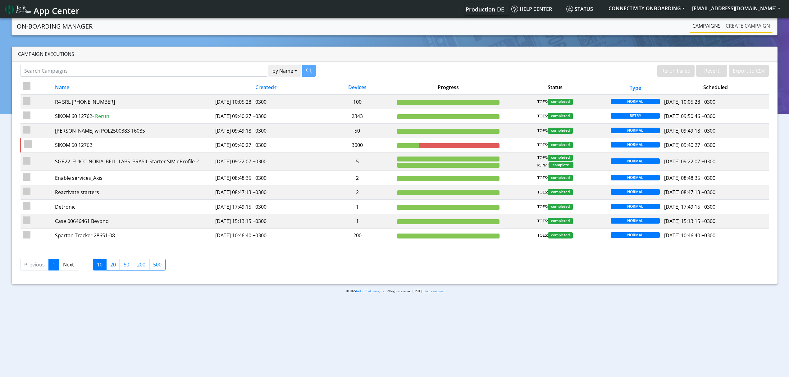
click at [747, 23] on link "Create campaign" at bounding box center [747, 26] width 49 height 12
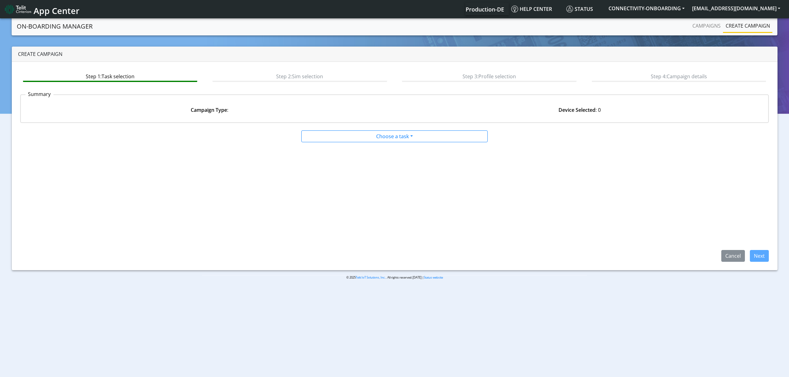
click at [374, 148] on app-paging-btns "Cancel Next" at bounding box center [394, 202] width 749 height 119
click at [365, 144] on app-paging-btns "Cancel Next" at bounding box center [394, 202] width 749 height 119
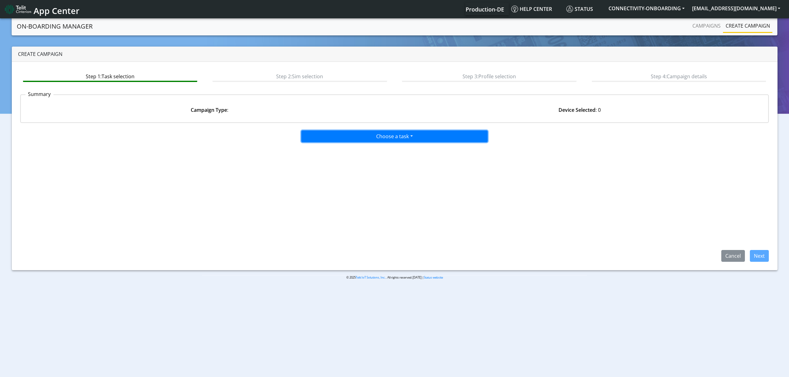
click at [364, 141] on button "Choose a task" at bounding box center [394, 137] width 186 height 12
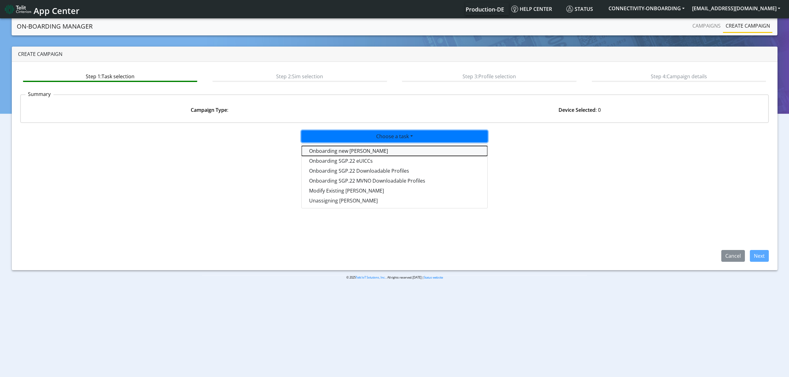
click at [364, 146] on tasktoes-dropdown "Onboarding new [PERSON_NAME]" at bounding box center [395, 151] width 186 height 10
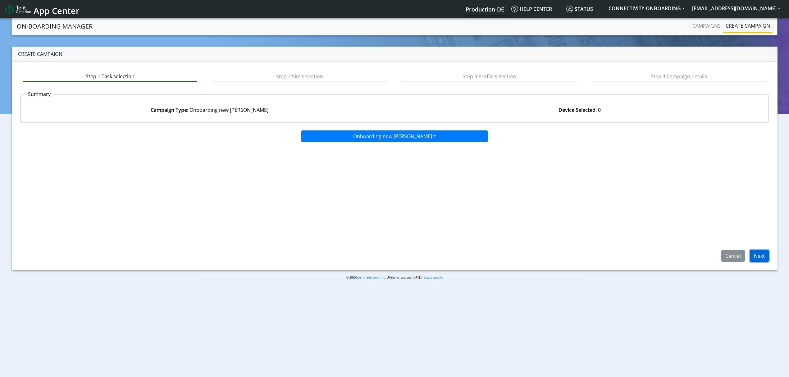
click at [766, 254] on button "Next" at bounding box center [759, 256] width 19 height 12
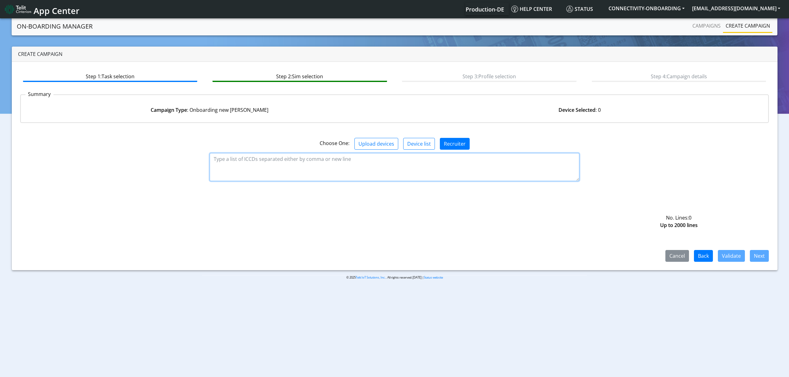
click at [300, 167] on textarea at bounding box center [395, 167] width 370 height 28
paste textarea "89358151000027084626 89358151000027084634 89358151000027084642 8935815100002708…"
paste textarea "89358151000023647921 89358151000023647939 89358151000023647947 8935815100002364…"
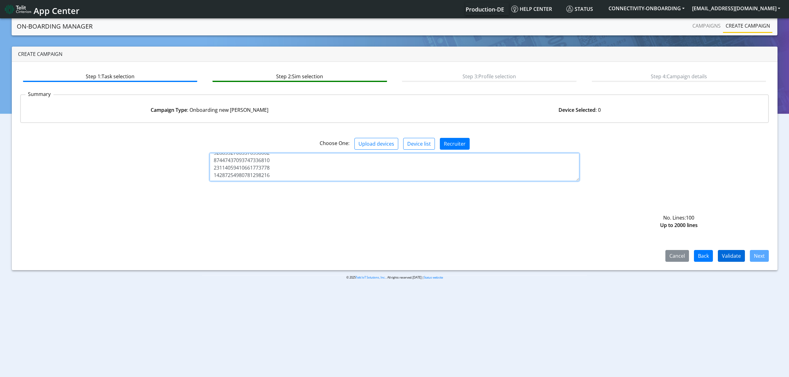
type textarea "89358151000027084626 89358151000027084634 89358151000027084642 8935815100002708…"
click at [736, 260] on button "Validate" at bounding box center [731, 256] width 27 height 12
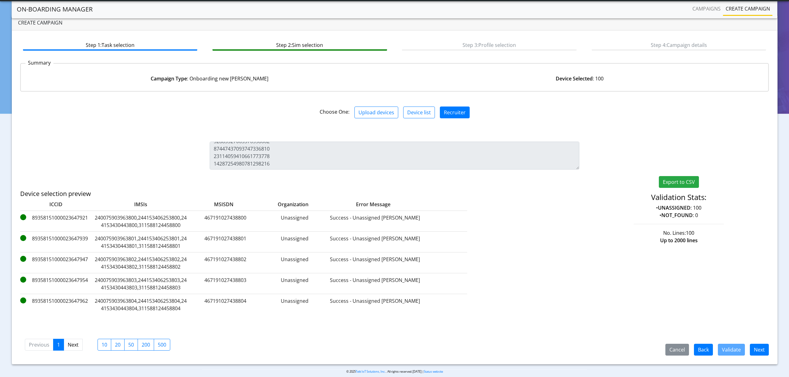
scroll to position [21, 0]
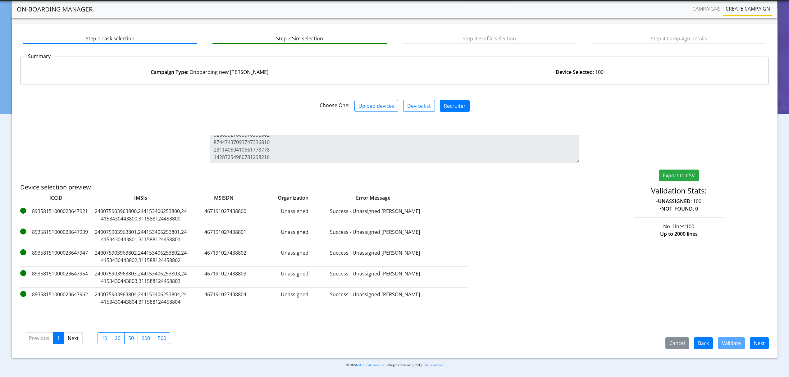
click at [755, 336] on div "Cancel Back Validate Next Previous 1 Next 10 20 50 200 500" at bounding box center [394, 337] width 749 height 23
click at [755, 338] on button "Next" at bounding box center [759, 343] width 19 height 12
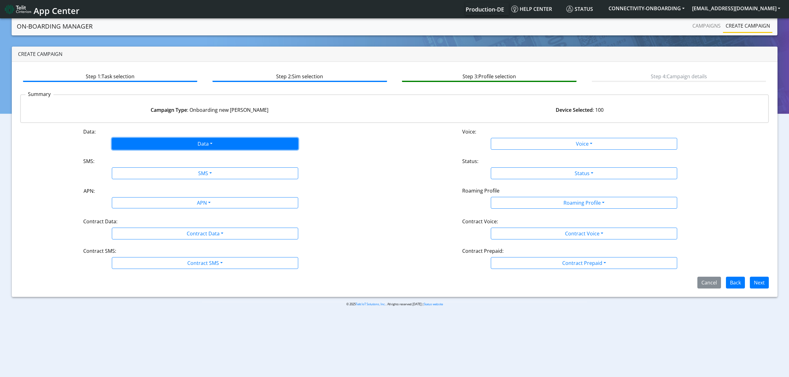
click at [162, 145] on button "Data" at bounding box center [205, 144] width 186 height 12
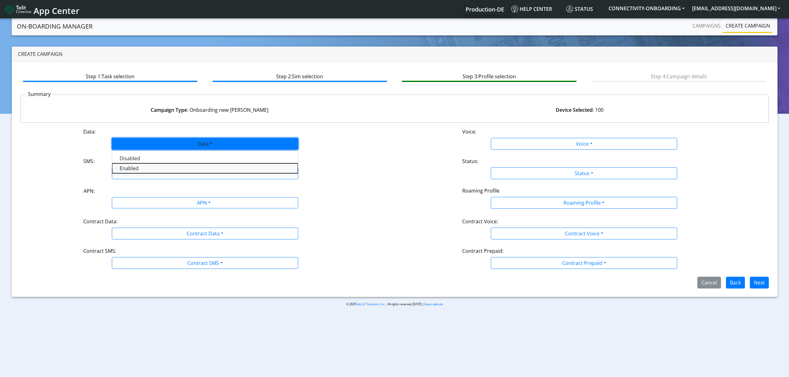
click at [152, 166] on button "Enabled" at bounding box center [205, 168] width 186 height 10
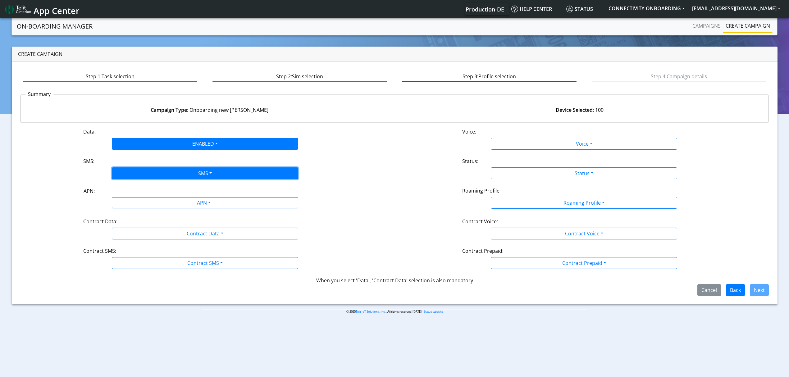
click at [152, 178] on button "SMS" at bounding box center [205, 174] width 186 height 12
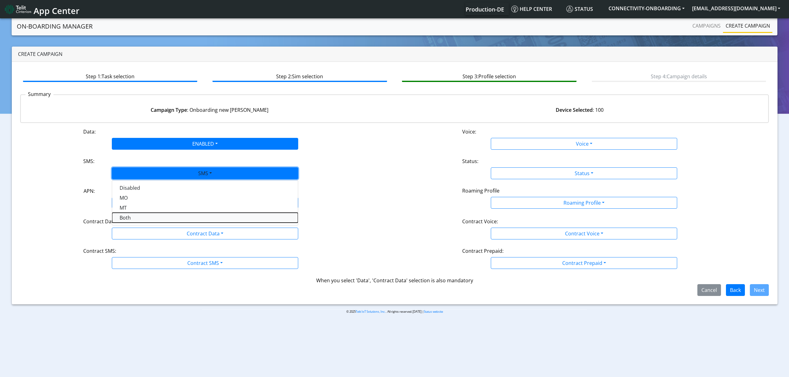
click at [135, 215] on button "Both" at bounding box center [205, 218] width 186 height 10
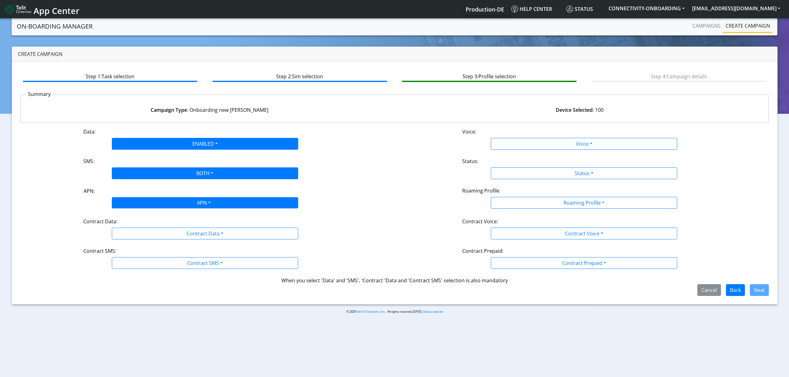
click at [136, 208] on div "APN" at bounding box center [203, 204] width 197 height 12
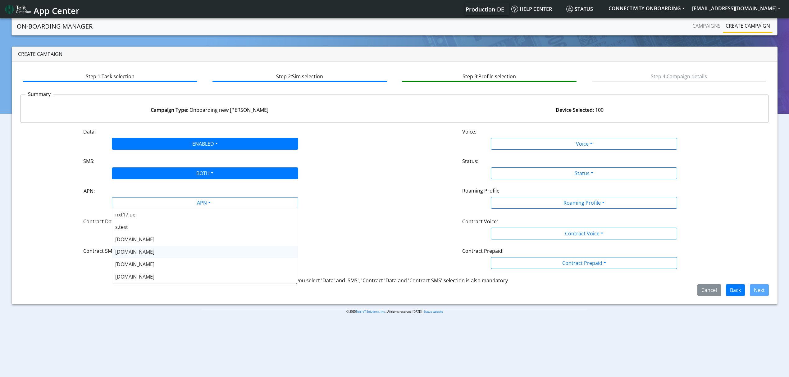
drag, startPoint x: 152, startPoint y: 245, endPoint x: 142, endPoint y: 252, distance: 11.6
click at [138, 250] on span "[DOMAIN_NAME]" at bounding box center [134, 248] width 39 height 7
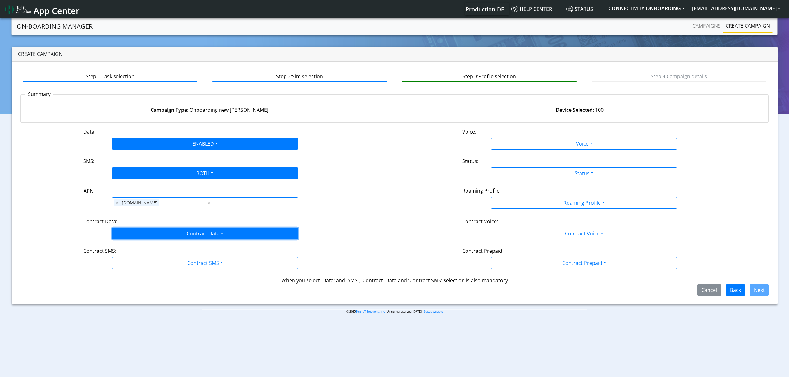
click at [138, 232] on button "Contract Data" at bounding box center [205, 234] width 186 height 12
click at [131, 266] on div "Disabled Enabled" at bounding box center [205, 253] width 186 height 25
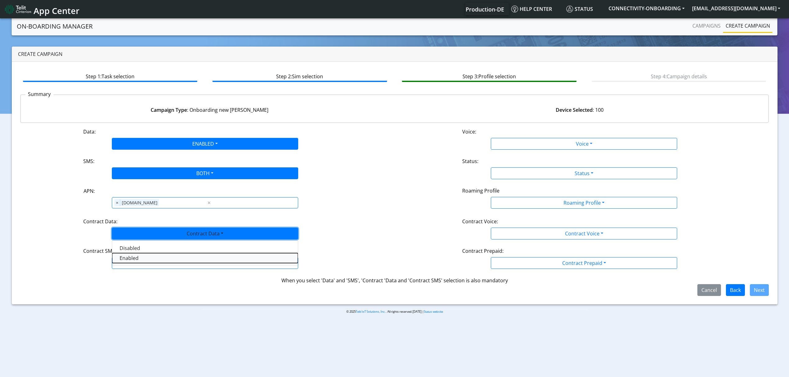
click at [131, 260] on Dataenabled-dropdown "Enabled" at bounding box center [205, 258] width 186 height 10
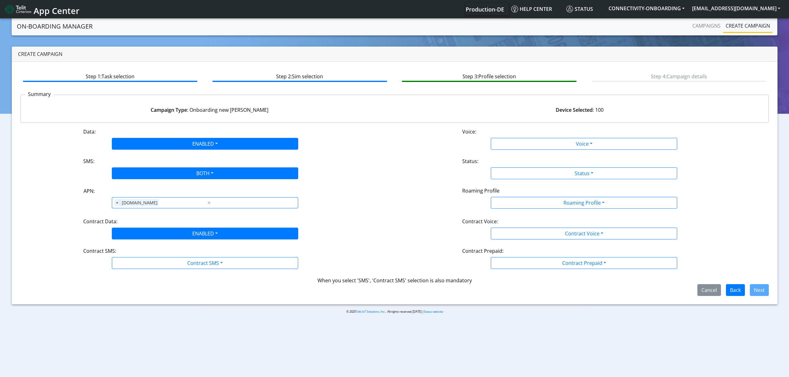
click at [133, 271] on div "Data: ENABLED Disabled Enabled Voice: Voice Disabled Enabled SMS: BOTH Disabled…" at bounding box center [394, 212] width 749 height 168
click at [139, 276] on div "Data: ENABLED Disabled Enabled Voice: Voice Disabled Enabled SMS: BOTH Disabled…" at bounding box center [394, 212] width 749 height 168
click at [138, 271] on div "Data: ENABLED Disabled Enabled Voice: Voice Disabled Enabled SMS: BOTH Disabled…" at bounding box center [394, 212] width 749 height 168
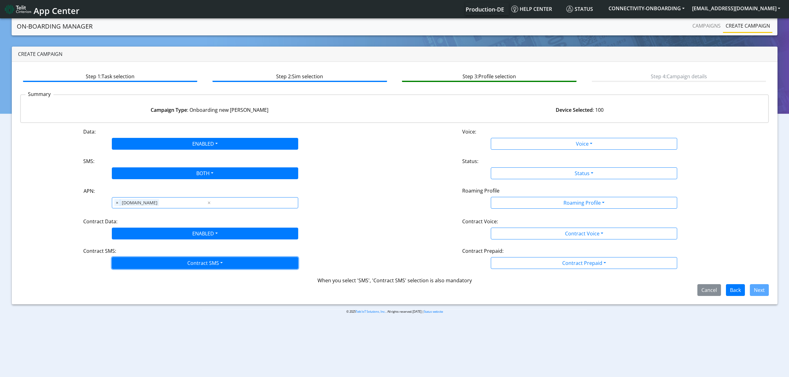
click at [148, 265] on button "Contract SMS" at bounding box center [205, 263] width 186 height 12
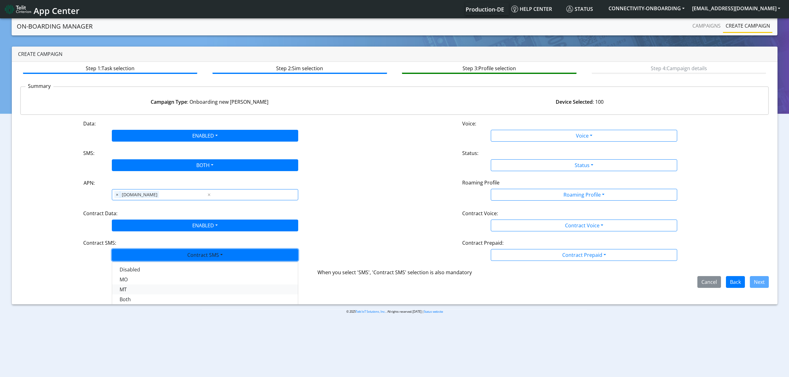
scroll to position [10, 0]
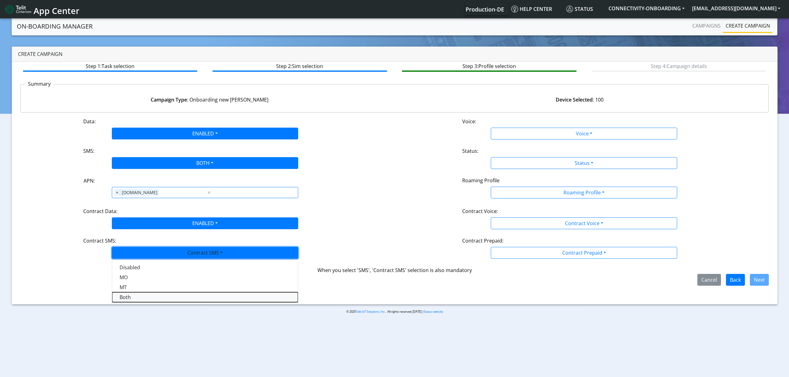
click at [131, 302] on SMSboth-dropdown "Both" at bounding box center [205, 297] width 186 height 10
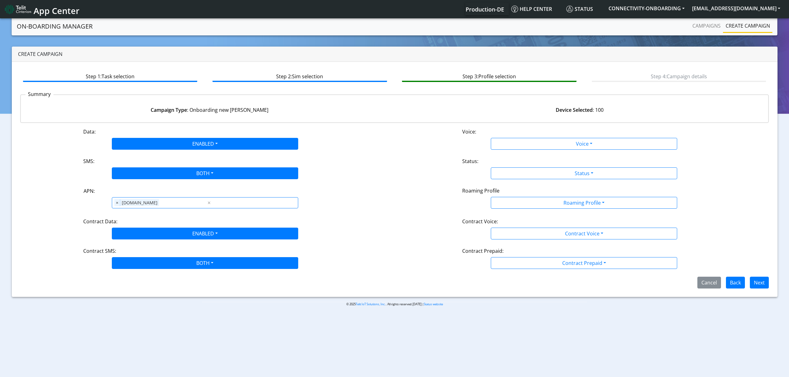
click at [554, 138] on div "Voice Disabled Enabled" at bounding box center [584, 144] width 186 height 12
click at [539, 159] on div "Status:" at bounding box center [584, 163] width 253 height 10
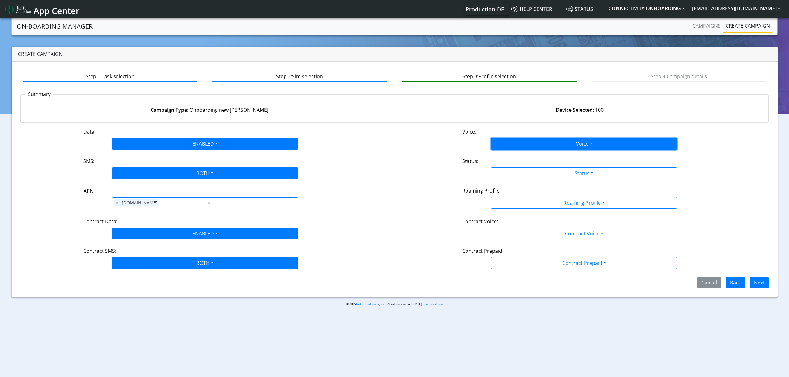
click at [531, 143] on button "Voice" at bounding box center [584, 144] width 186 height 12
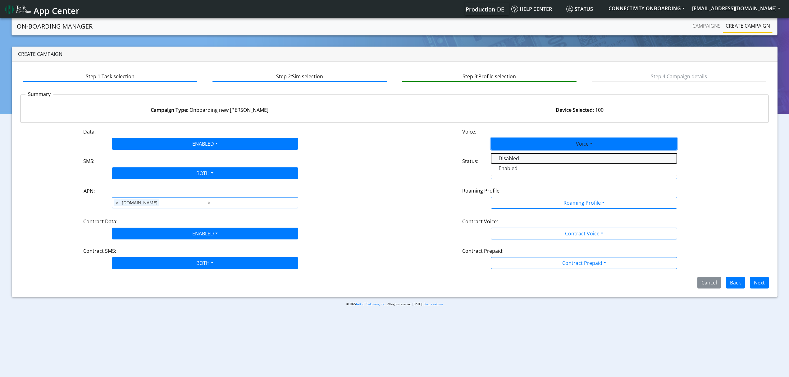
click at [525, 157] on button "Disabled" at bounding box center [584, 159] width 186 height 10
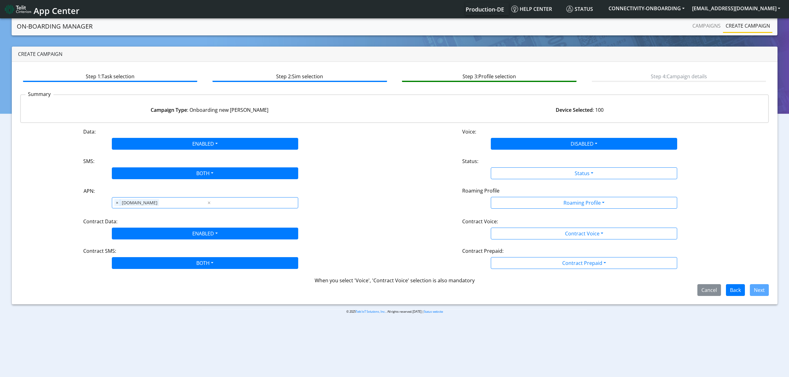
click at [524, 163] on div "Status:" at bounding box center [584, 163] width 253 height 10
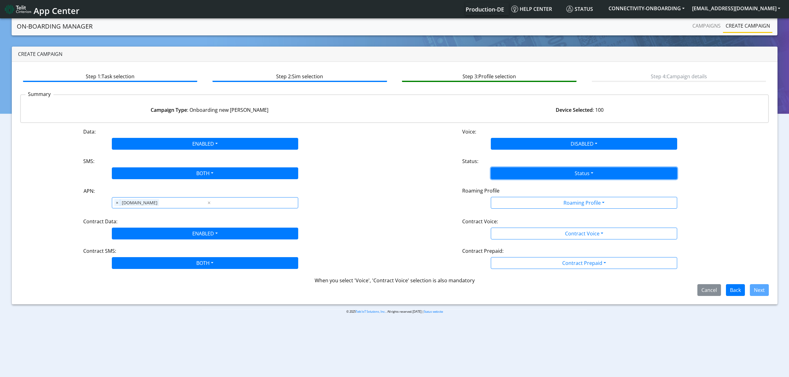
click at [522, 168] on button "Status" at bounding box center [584, 174] width 186 height 12
click at [515, 184] on button "Activate" at bounding box center [584, 188] width 186 height 10
click at [514, 195] on div "Roaming Profile" at bounding box center [584, 192] width 253 height 10
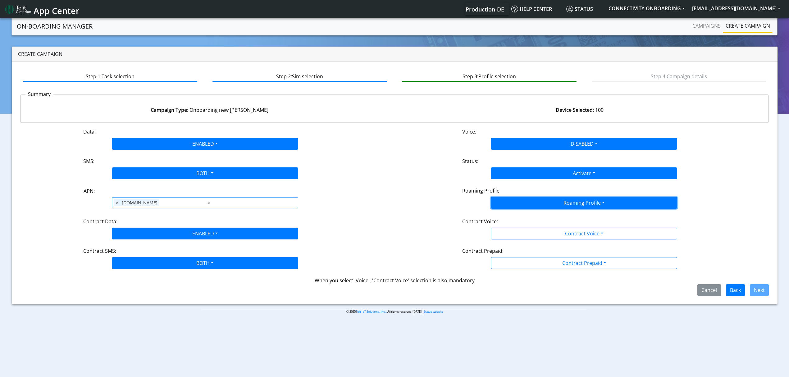
click at [525, 205] on button "Roaming Profile" at bounding box center [584, 203] width 186 height 12
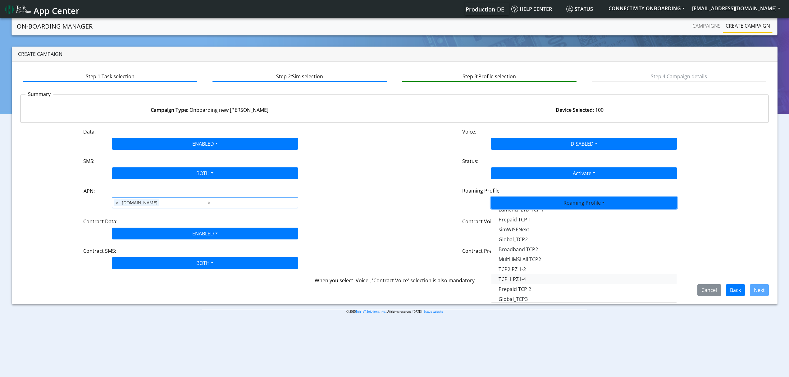
scroll to position [83, 0]
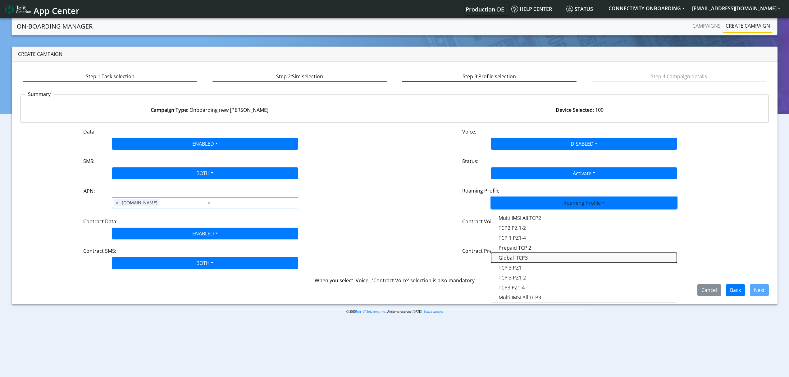
click at [521, 261] on Profile-dropdown "Global_TCP3" at bounding box center [584, 258] width 186 height 10
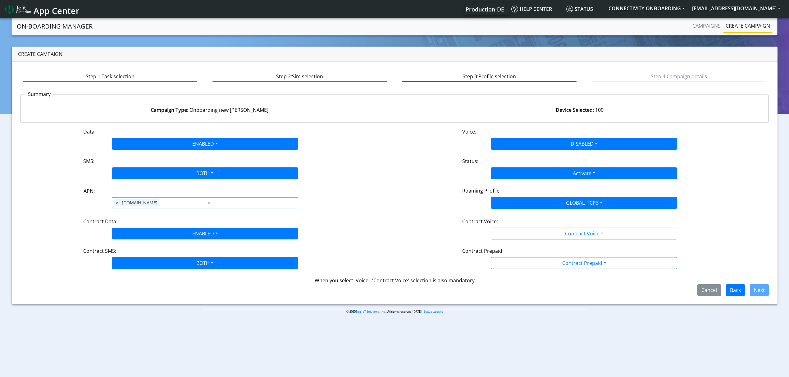
click at [532, 241] on div "Data: ENABLED Disabled Enabled Voice: DISABLED Disabled Enabled SMS: BOTH Disab…" at bounding box center [394, 212] width 749 height 168
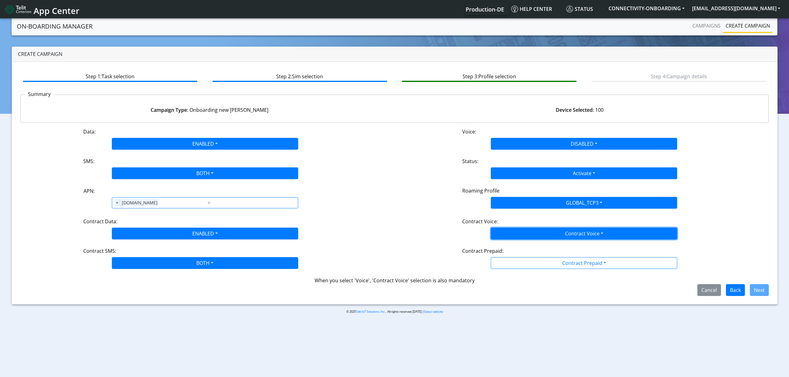
click at [524, 237] on button "Contract Voice" at bounding box center [584, 234] width 186 height 12
click at [521, 246] on Voicedisabled-dropdown "Disabled" at bounding box center [584, 248] width 186 height 10
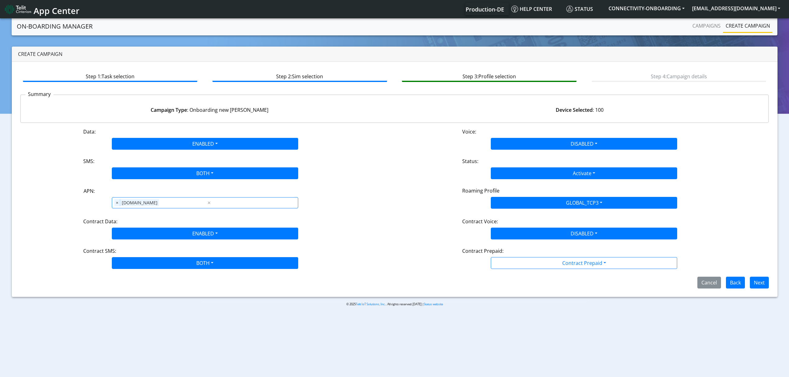
click at [521, 257] on div "Contract Prepaid:" at bounding box center [584, 252] width 253 height 10
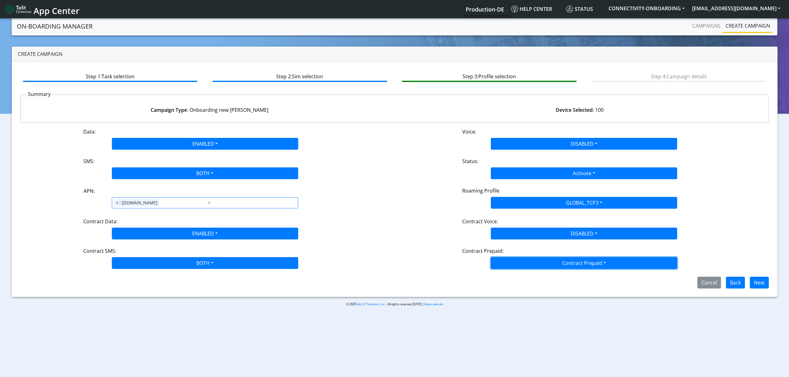
click at [521, 269] on button "Contract Prepaid" at bounding box center [584, 263] width 186 height 12
click at [507, 278] on Prepaidprepaid-dropdown "Yes" at bounding box center [584, 278] width 186 height 10
click at [764, 283] on button "Next" at bounding box center [759, 283] width 19 height 12
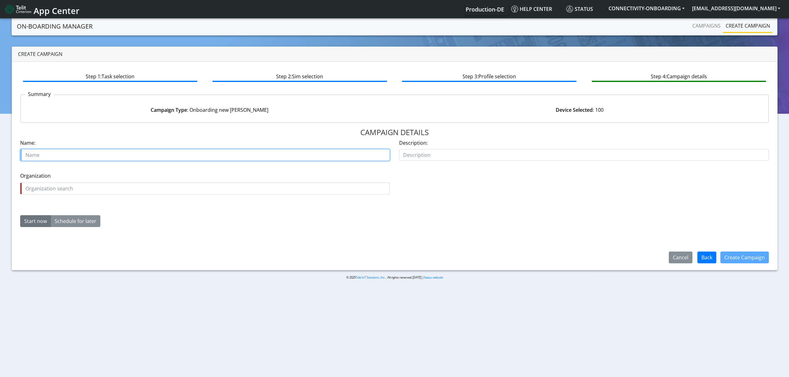
click at [56, 157] on input "text" at bounding box center [205, 155] width 370 height 12
paste input "Rodemco BVBA"
click at [46, 156] on input "Rodemco BVBA 29895-01" at bounding box center [205, 155] width 370 height 12
click at [43, 156] on input "Rodemco BVBA 29895-01" at bounding box center [205, 155] width 370 height 12
drag, startPoint x: 43, startPoint y: 156, endPoint x: 37, endPoint y: 156, distance: 5.3
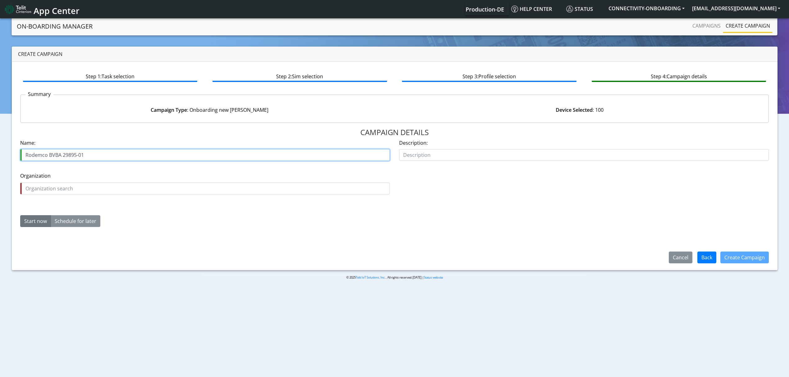
click at [37, 156] on input "Rodemco BVBA 29895-01" at bounding box center [205, 155] width 370 height 12
type input "Rodemco BVBA 29895-01"
click at [42, 181] on div "Organization is required Organization" at bounding box center [205, 183] width 370 height 22
click at [43, 182] on div "Organization is required Organization" at bounding box center [205, 183] width 370 height 22
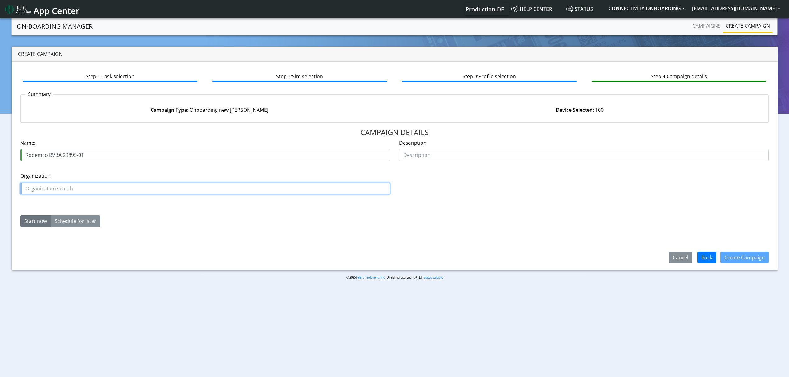
click at [55, 186] on input "text" at bounding box center [205, 189] width 370 height 12
paste input "Rodemco"
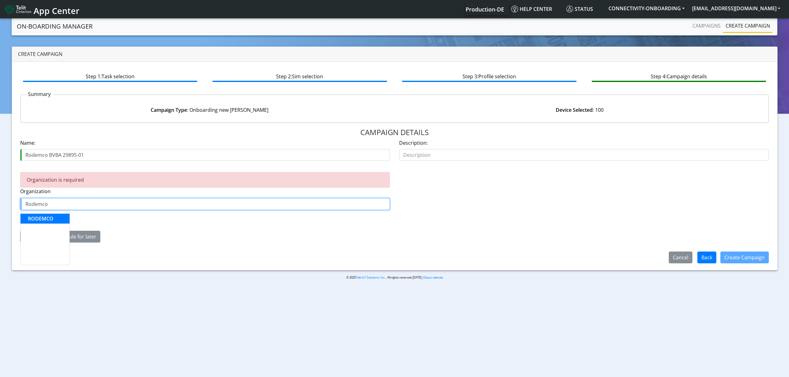
click at [43, 218] on span "RODEMCO" at bounding box center [40, 218] width 25 height 7
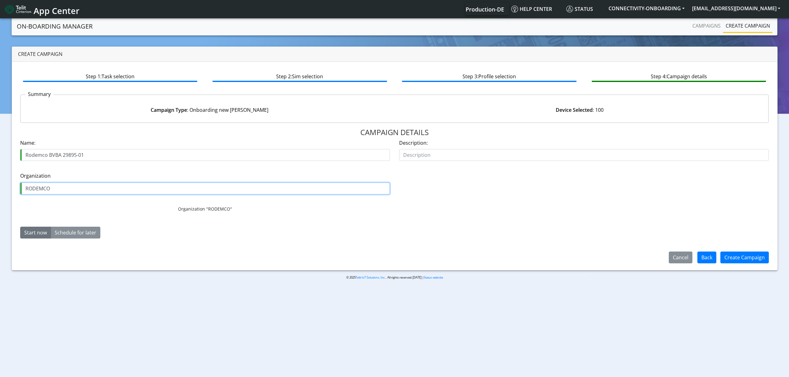
type input "RODEMCO"
click at [441, 249] on div "CAMPAIGN DETAILS Name: Rodemco BVBA 29895-01 Description: Organization RODEMCO …" at bounding box center [394, 195] width 749 height 134
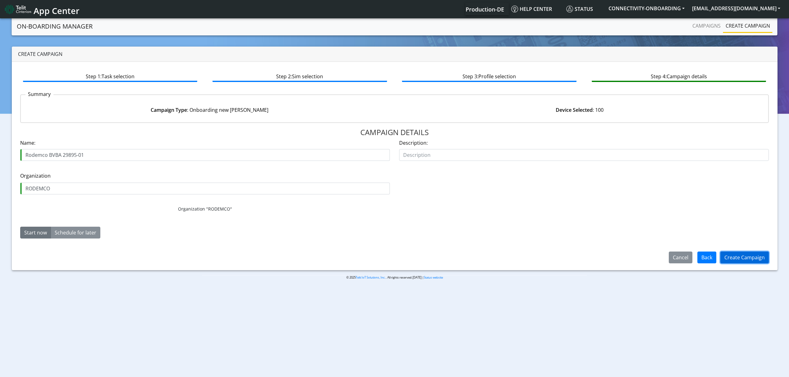
click at [753, 261] on button "Create Campaign" at bounding box center [745, 258] width 48 height 12
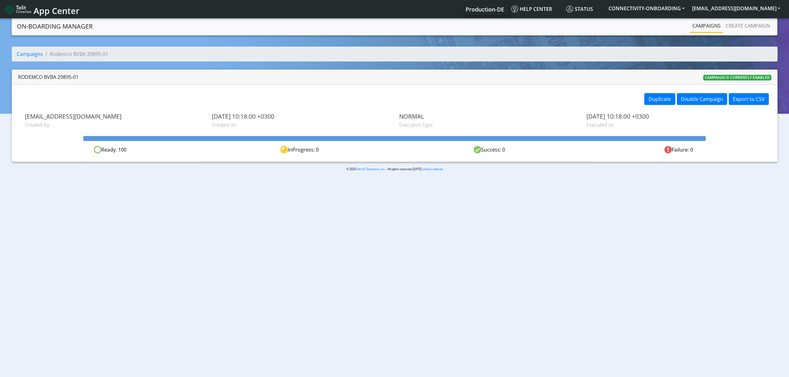
click at [705, 30] on link "Campaigns" at bounding box center [706, 26] width 33 height 12
